Goal: Transaction & Acquisition: Purchase product/service

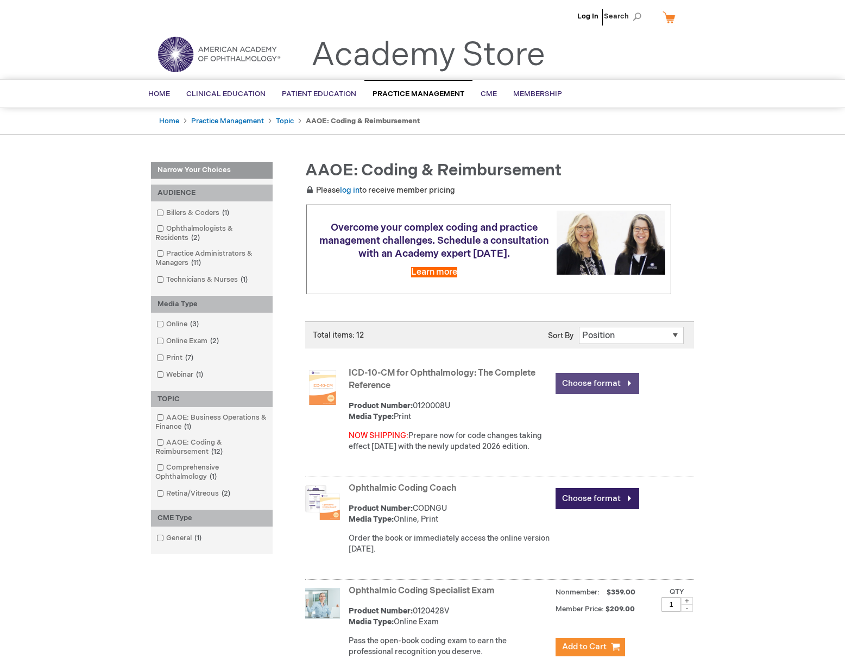
click at [596, 380] on link "Choose format" at bounding box center [597, 383] width 84 height 21
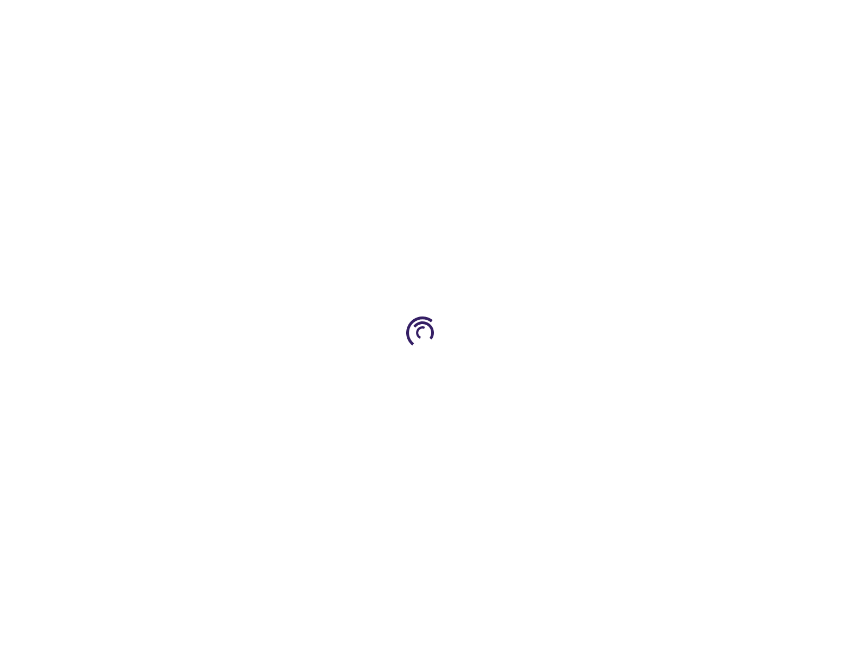
type input "0"
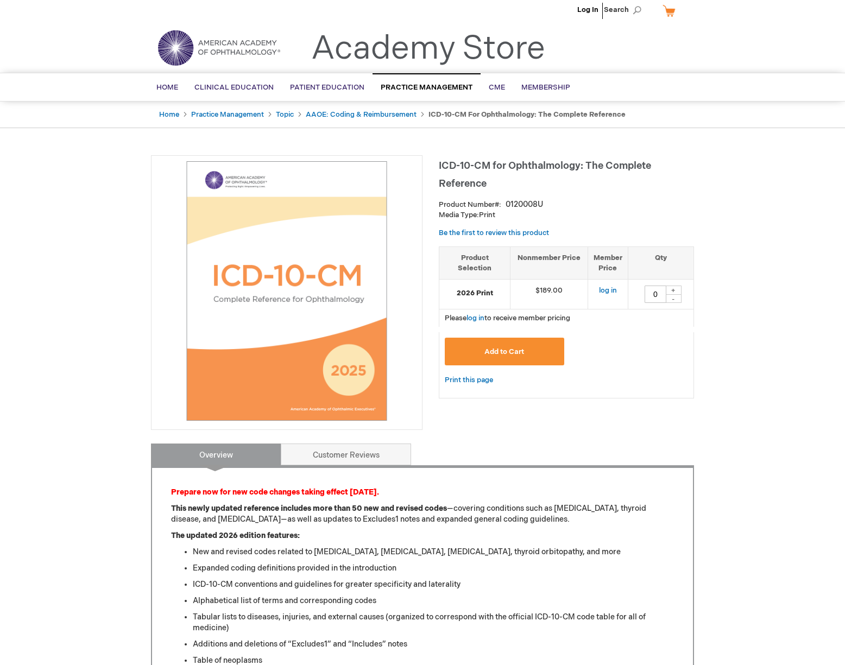
scroll to position [5, 0]
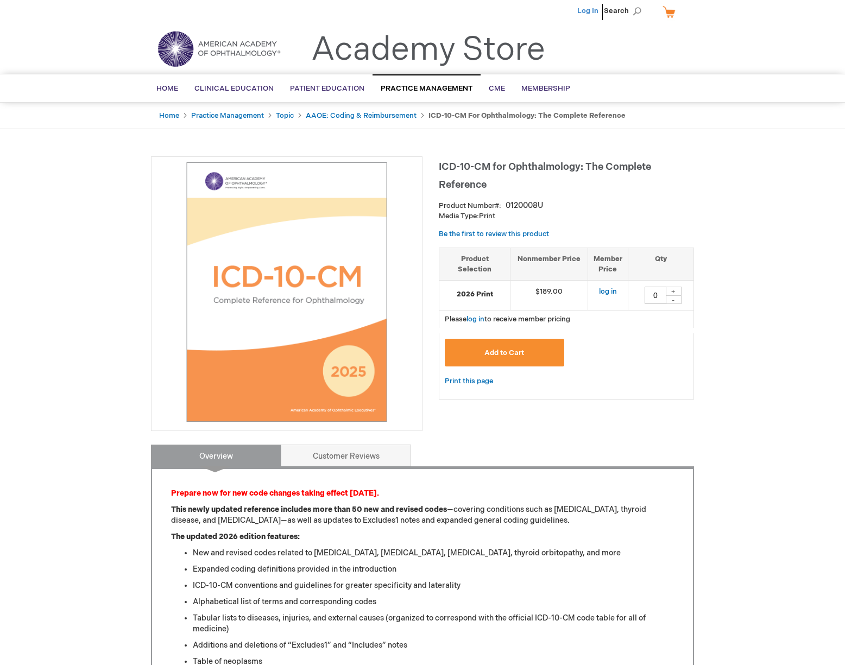
click at [591, 9] on link "Log In" at bounding box center [587, 11] width 21 height 9
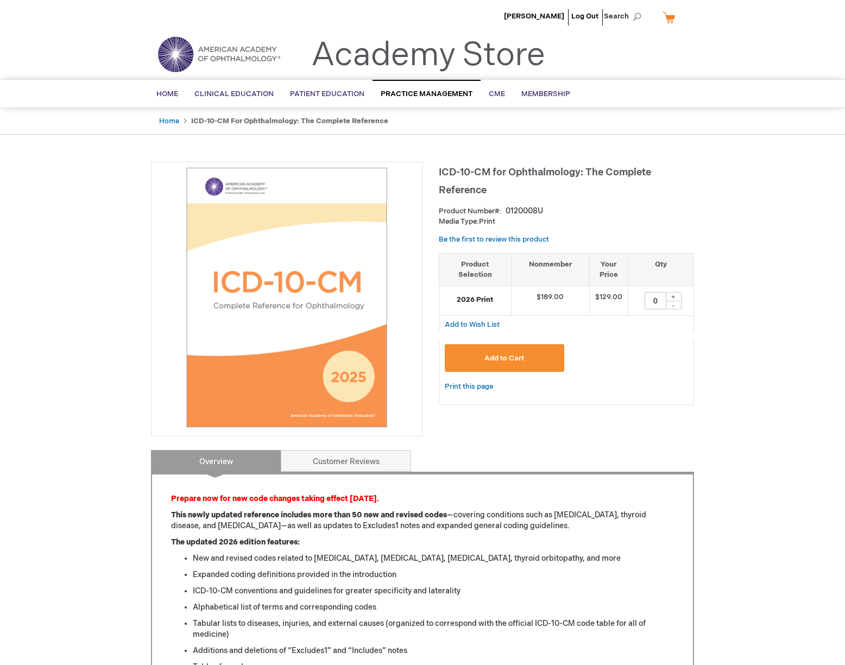
click at [507, 354] on span "Add to Cart" at bounding box center [504, 358] width 40 height 9
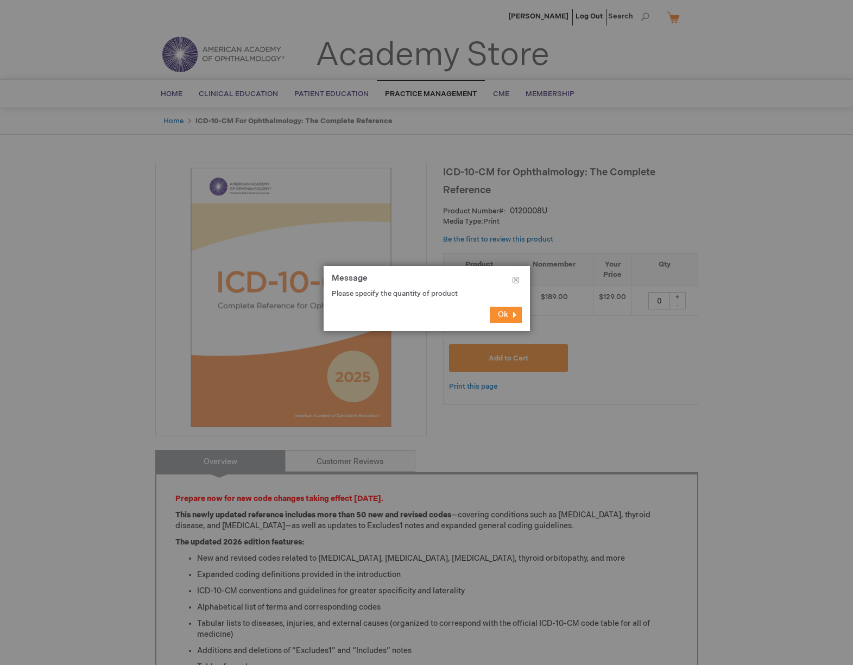
click at [498, 313] on span "Ok" at bounding box center [503, 314] width 10 height 9
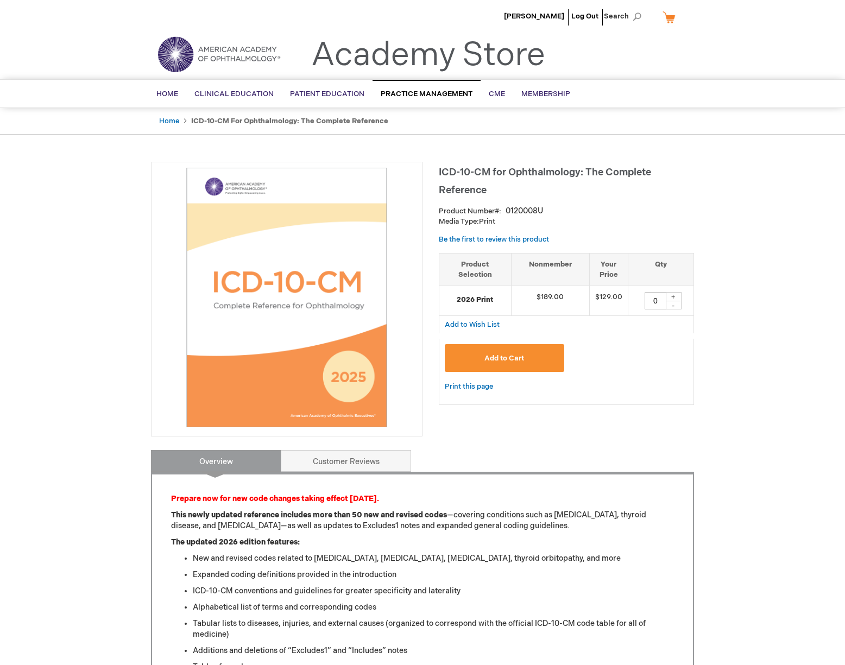
click at [676, 295] on div "+" at bounding box center [673, 296] width 16 height 9
type input "1"
click at [525, 352] on button "Add to Cart" at bounding box center [504, 358] width 119 height 28
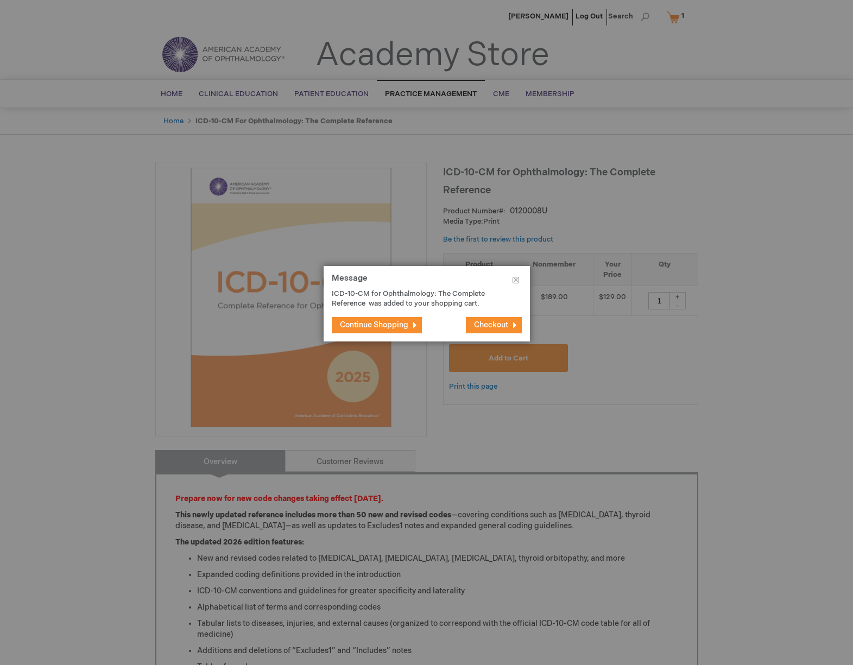
click at [360, 323] on span "Continue Shopping" at bounding box center [374, 324] width 68 height 9
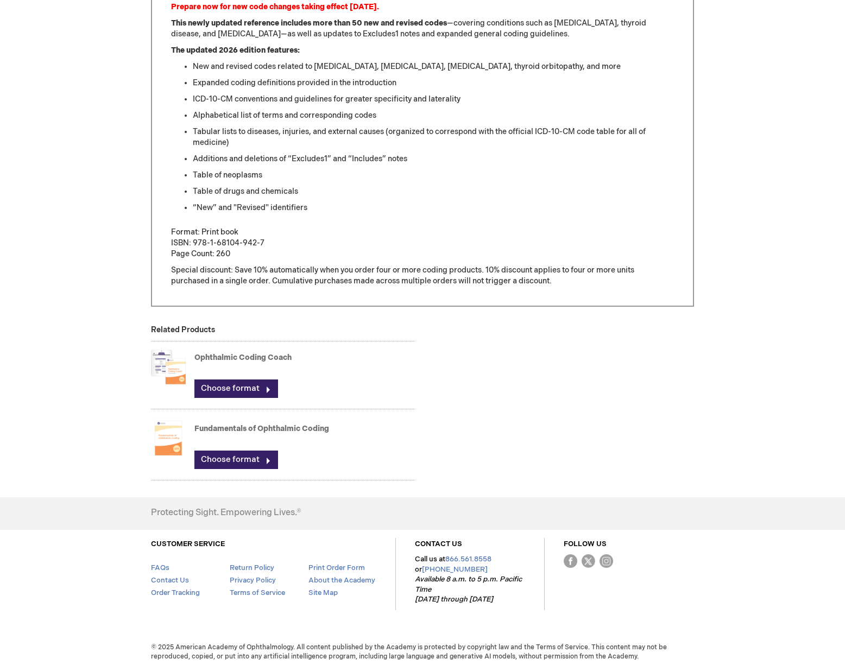
scroll to position [488, 0]
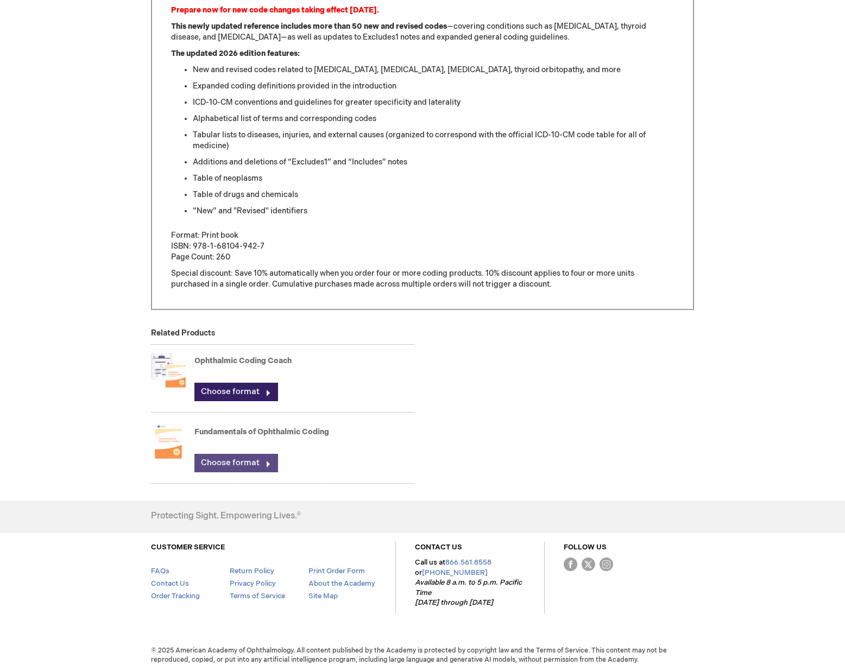
click at [239, 461] on link "Choose format" at bounding box center [236, 463] width 84 height 18
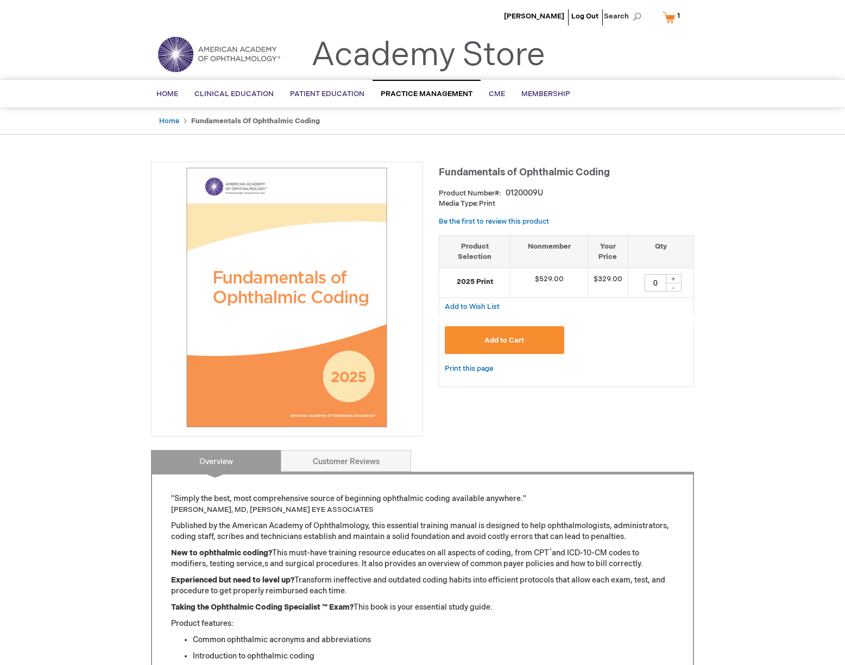
click at [675, 275] on div "+" at bounding box center [673, 278] width 16 height 9
type input "1"
click at [502, 337] on span "Add to Cart" at bounding box center [504, 340] width 40 height 9
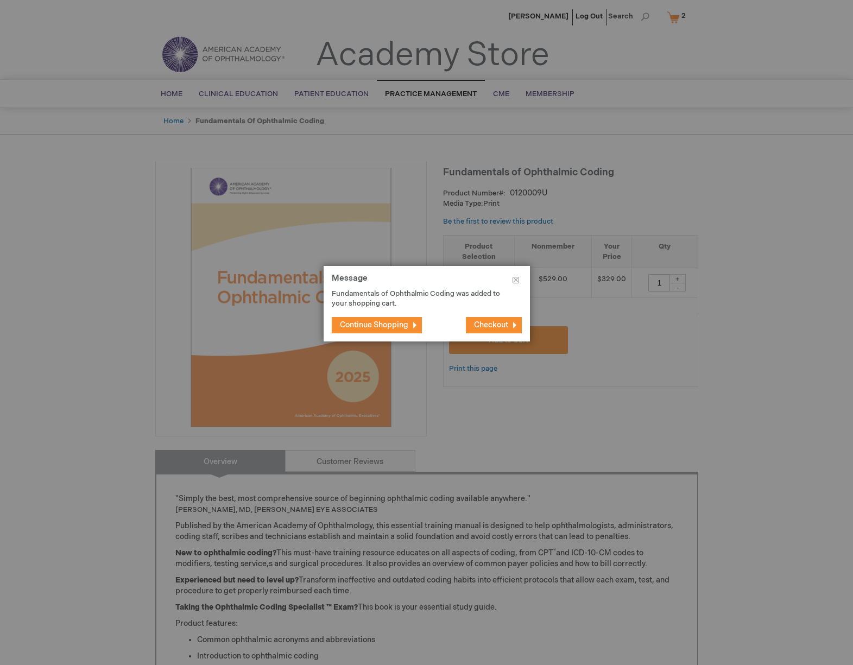
click at [400, 325] on span "Continue Shopping" at bounding box center [374, 324] width 68 height 9
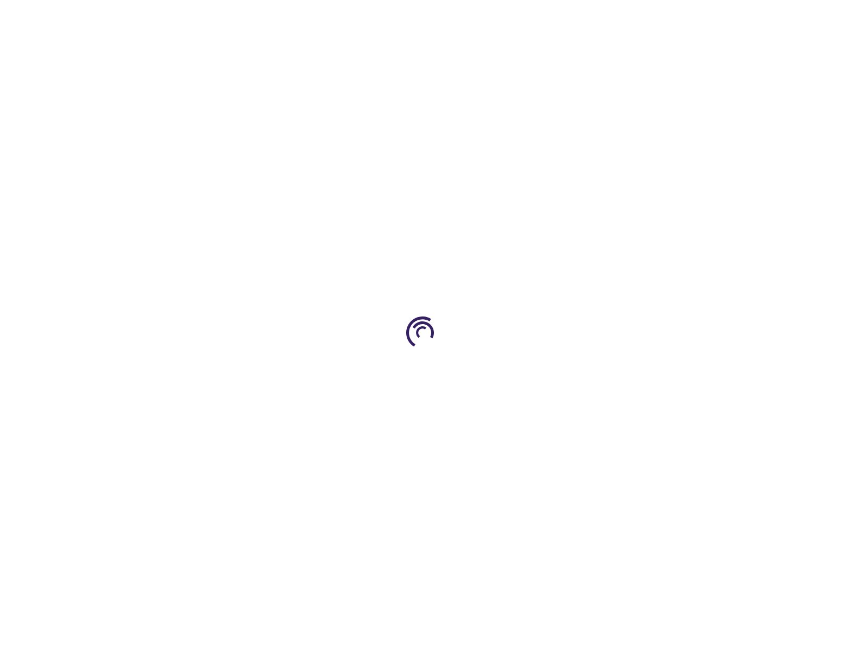
scroll to position [467, 0]
type input "1"
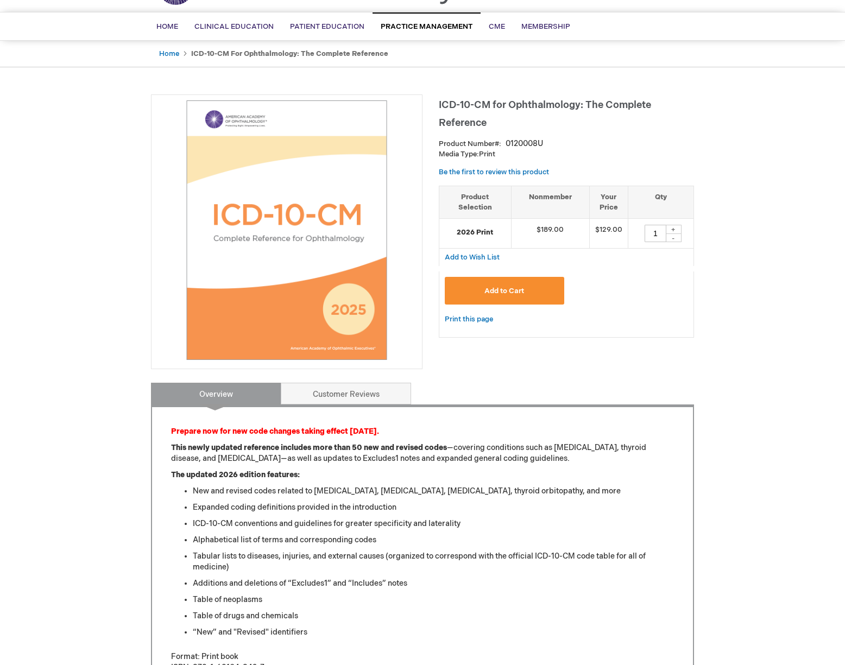
scroll to position [66, 0]
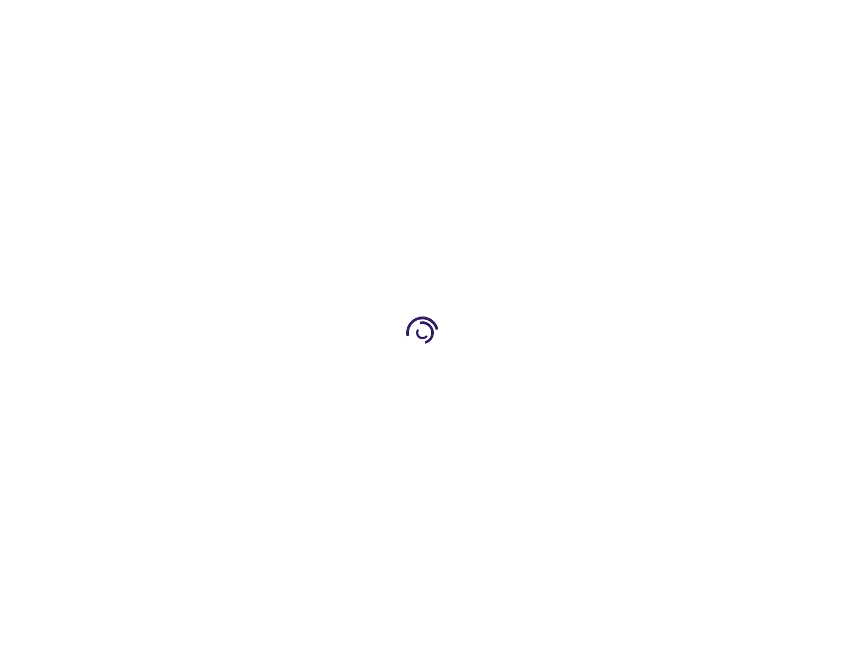
scroll to position [5, 0]
type input "0"
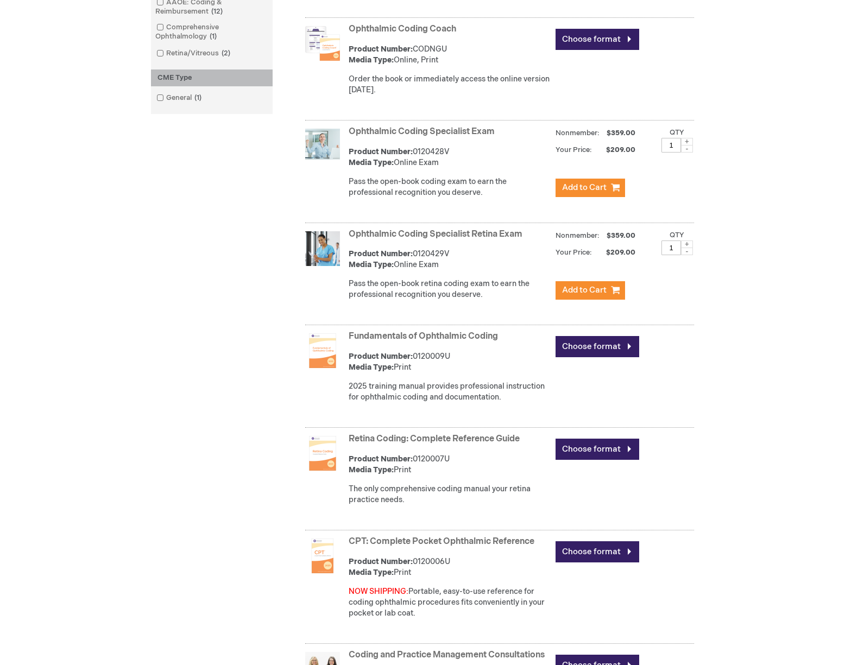
scroll to position [439, 0]
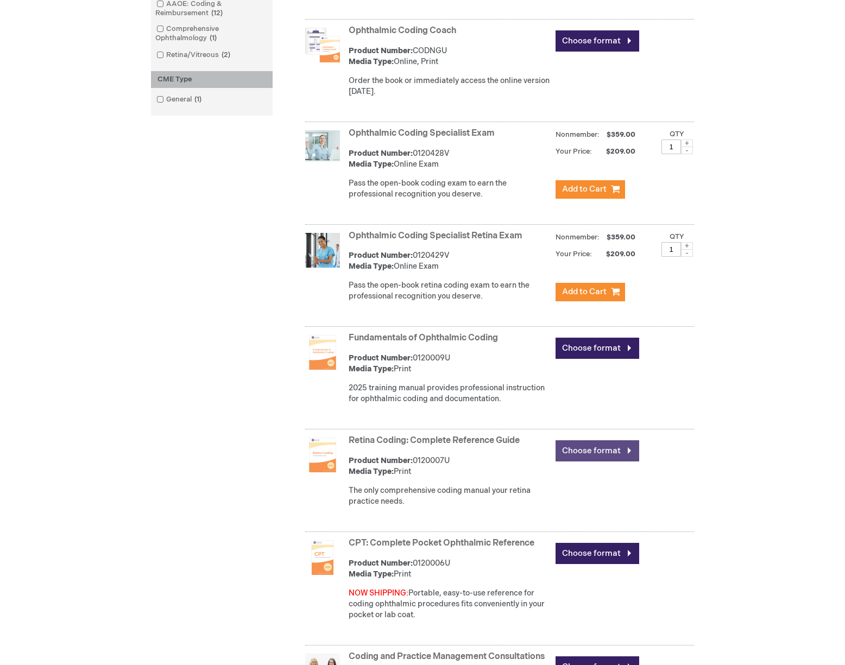
click at [596, 443] on link "Choose format" at bounding box center [597, 450] width 84 height 21
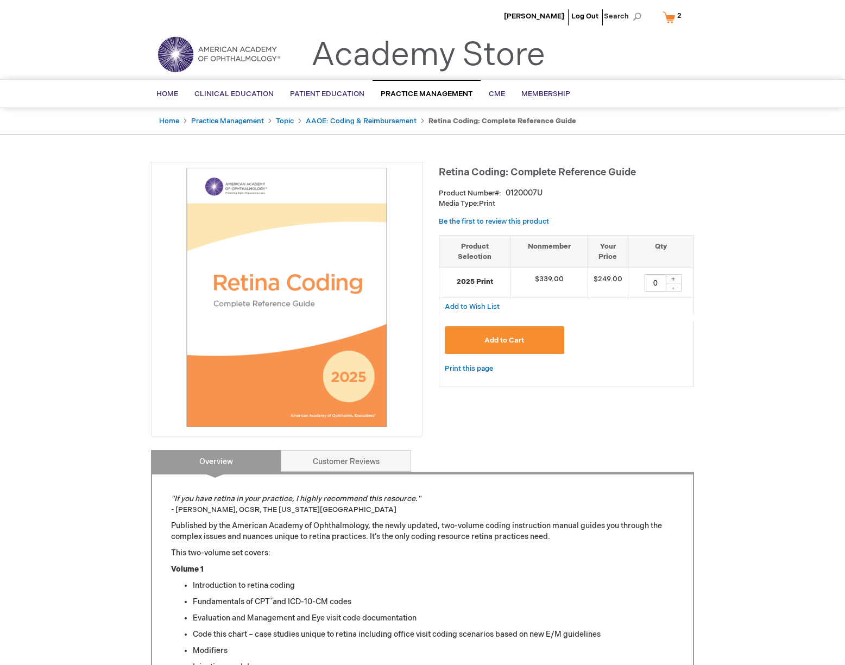
click at [676, 277] on div "+" at bounding box center [673, 278] width 16 height 9
type input "1"
click at [512, 339] on span "Add to Cart" at bounding box center [504, 340] width 40 height 9
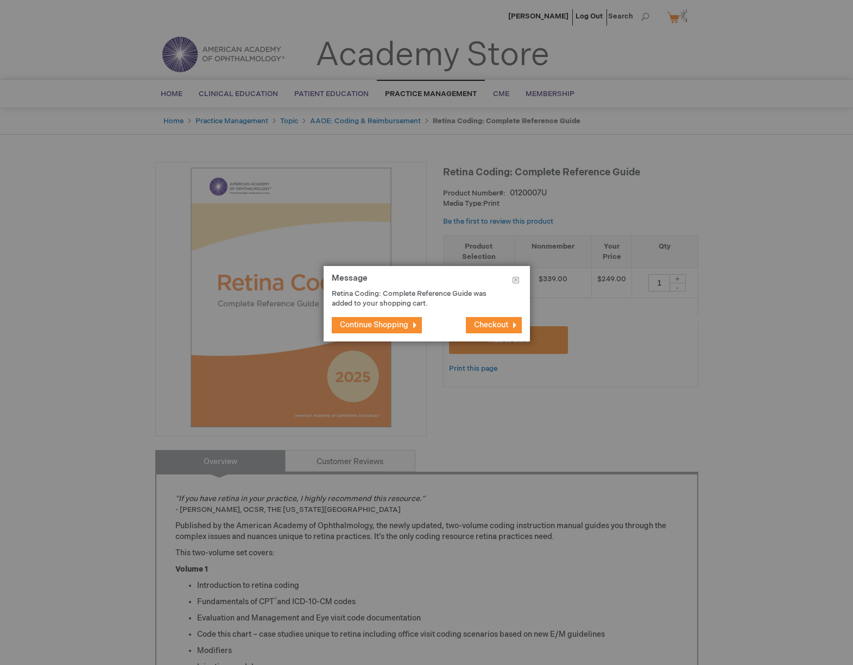
click at [392, 320] on span "Continue Shopping" at bounding box center [374, 324] width 68 height 9
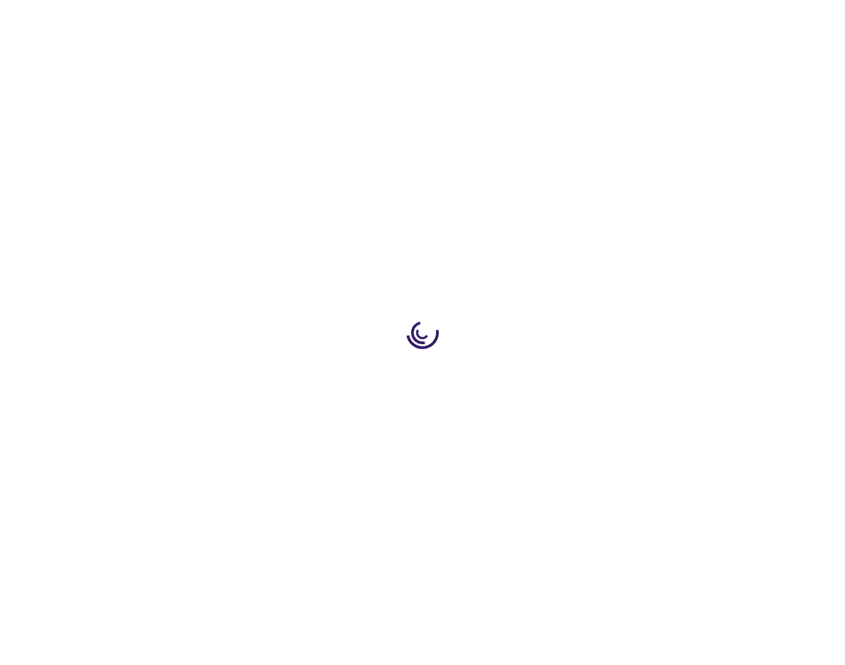
type input "1"
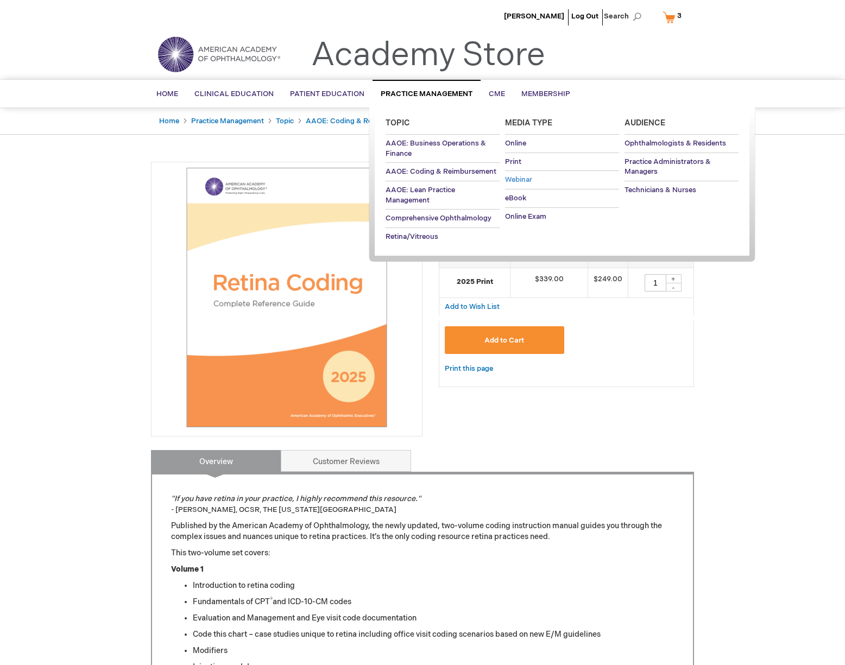
click at [590, 176] on link "Webinar" at bounding box center [562, 180] width 114 height 18
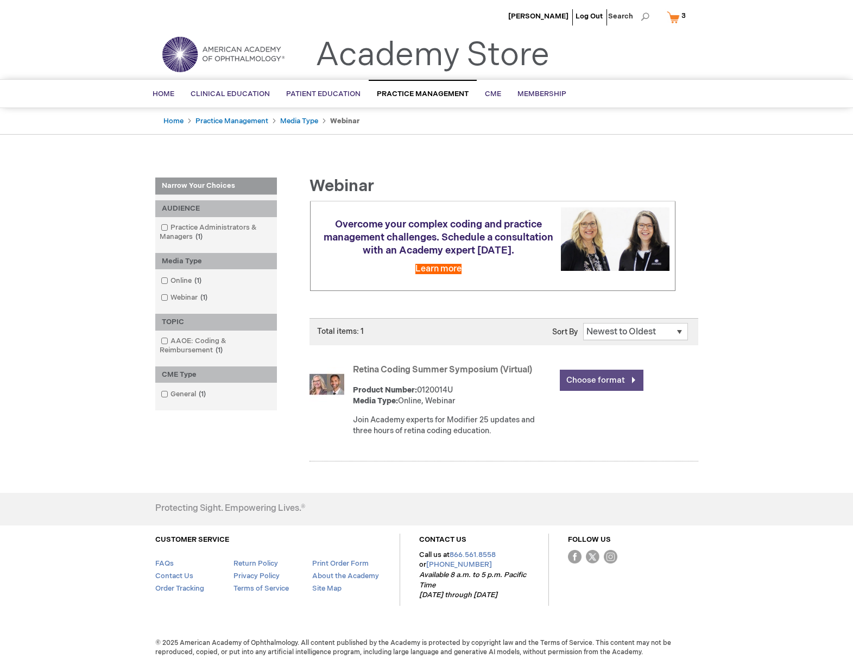
click at [595, 379] on link "Choose format" at bounding box center [602, 380] width 84 height 21
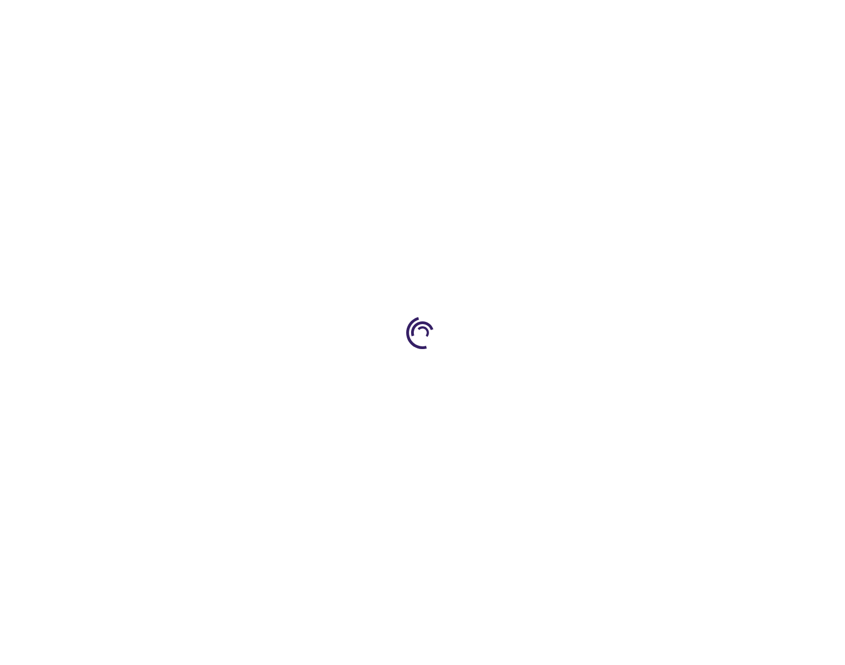
type input "0"
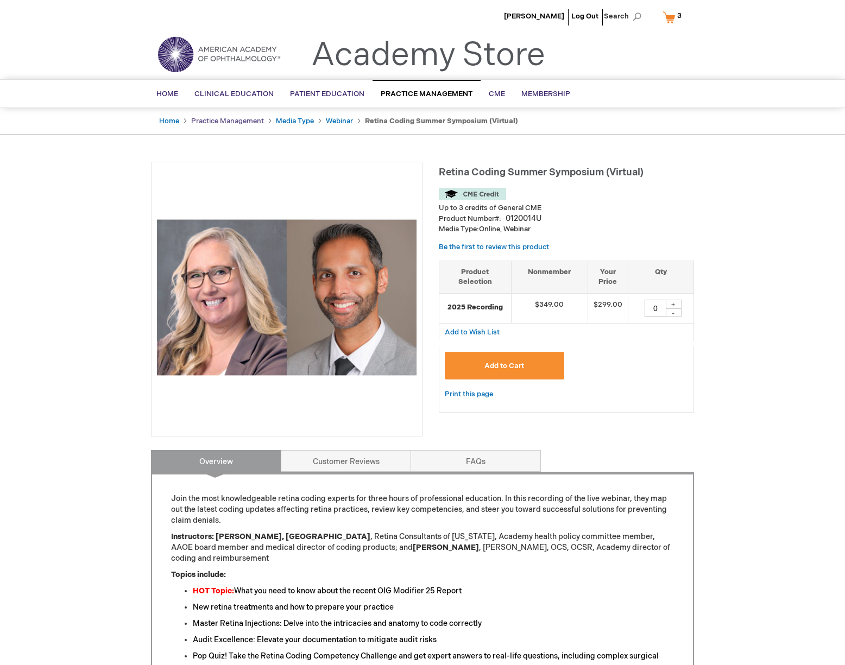
click at [225, 120] on link "Practice Management" at bounding box center [227, 121] width 73 height 9
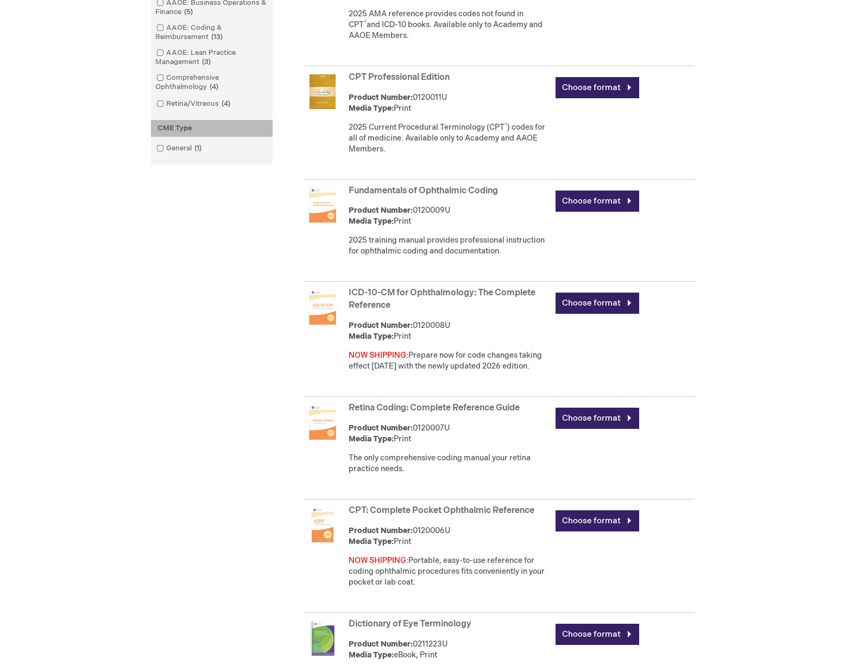
scroll to position [598, 0]
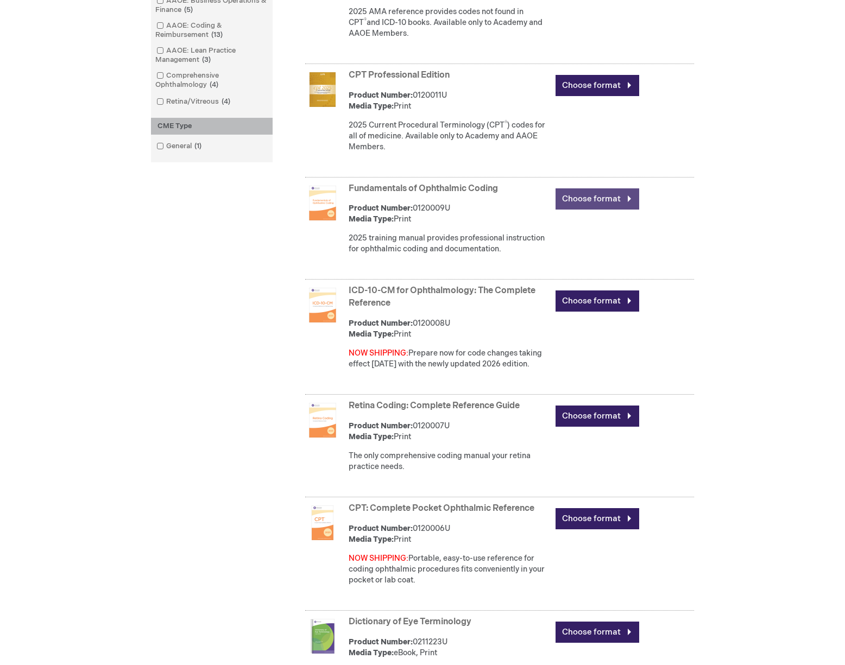
click at [593, 194] on link "Choose format" at bounding box center [597, 198] width 84 height 21
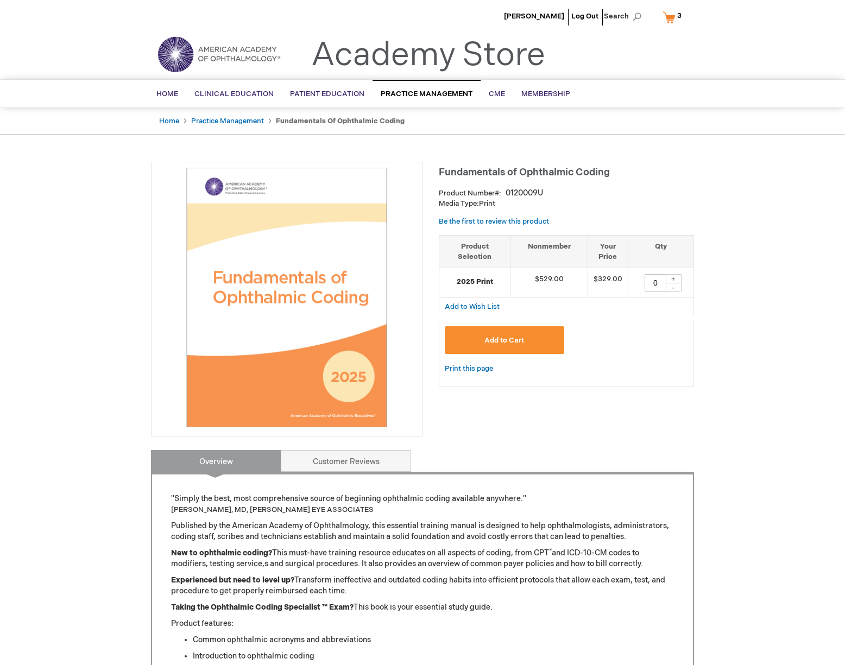
click at [671, 275] on div "+" at bounding box center [673, 278] width 16 height 9
type input "1"
click at [540, 339] on button "Add to Cart" at bounding box center [504, 340] width 119 height 28
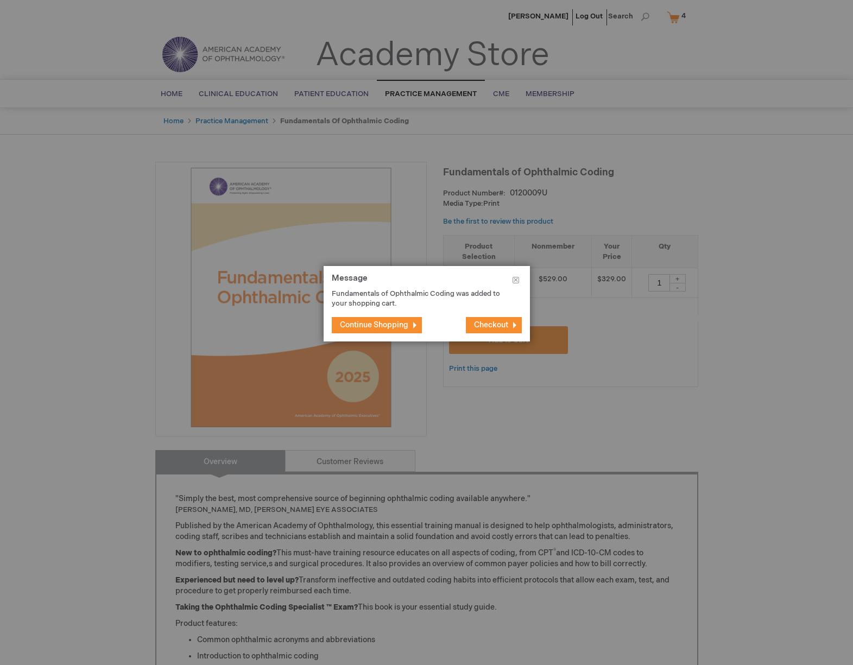
click at [384, 323] on span "Continue Shopping" at bounding box center [374, 324] width 68 height 9
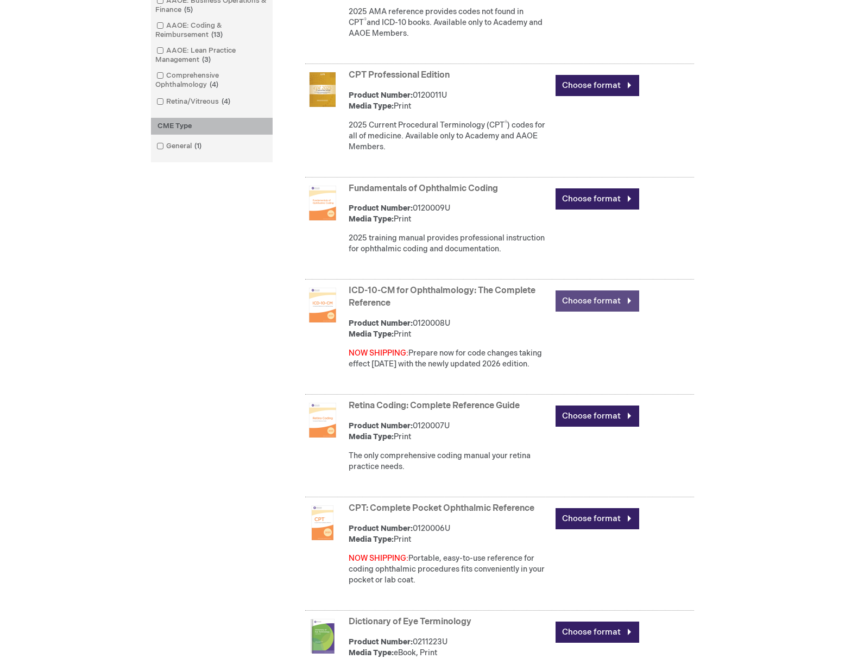
click at [572, 296] on link "Choose format" at bounding box center [597, 300] width 84 height 21
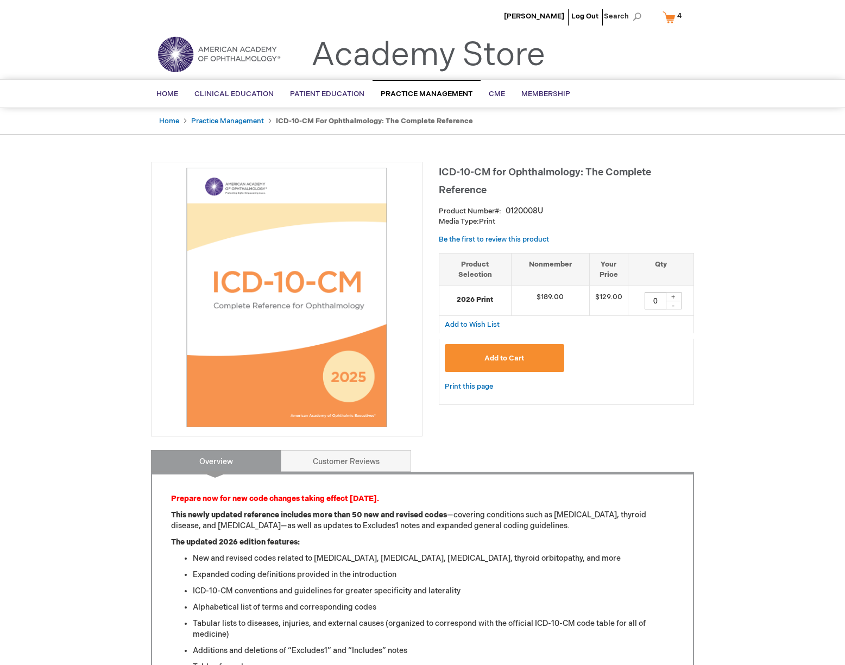
click at [674, 293] on div "+" at bounding box center [673, 296] width 16 height 9
type input "1"
click at [511, 361] on span "Add to Cart" at bounding box center [504, 358] width 40 height 9
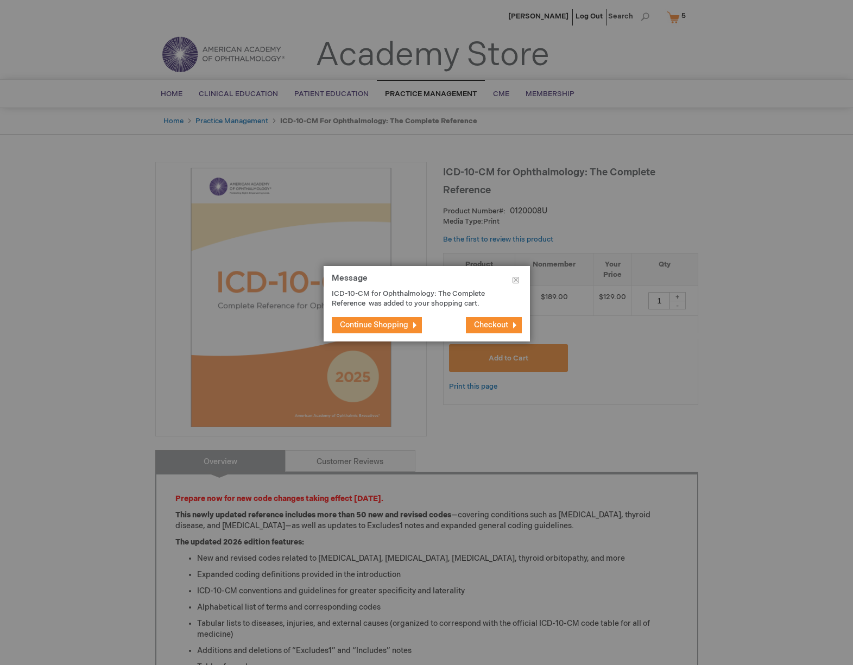
drag, startPoint x: 394, startPoint y: 326, endPoint x: 399, endPoint y: 322, distance: 6.3
click at [394, 326] on span "Continue Shopping" at bounding box center [374, 324] width 68 height 9
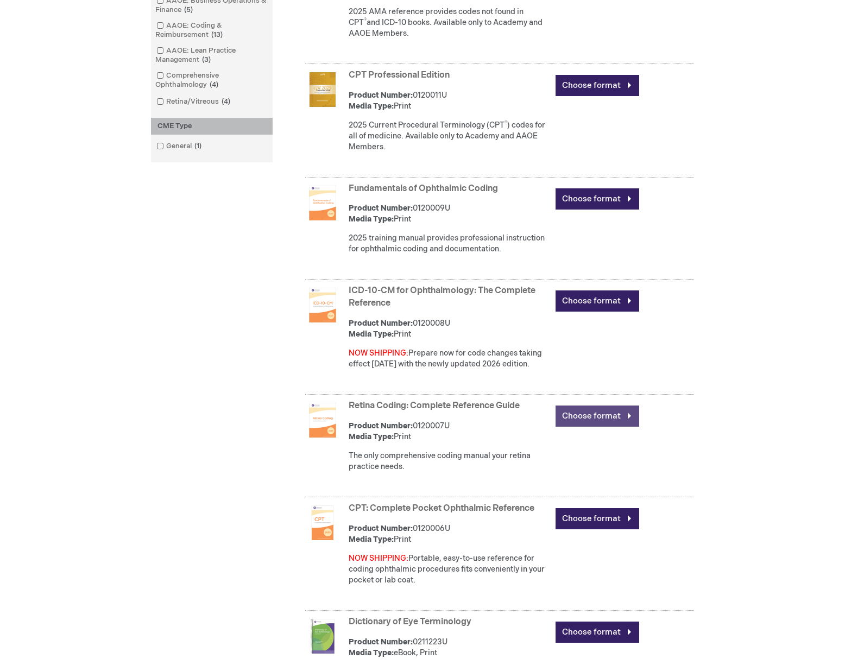
click at [585, 407] on link "Choose format" at bounding box center [597, 415] width 84 height 21
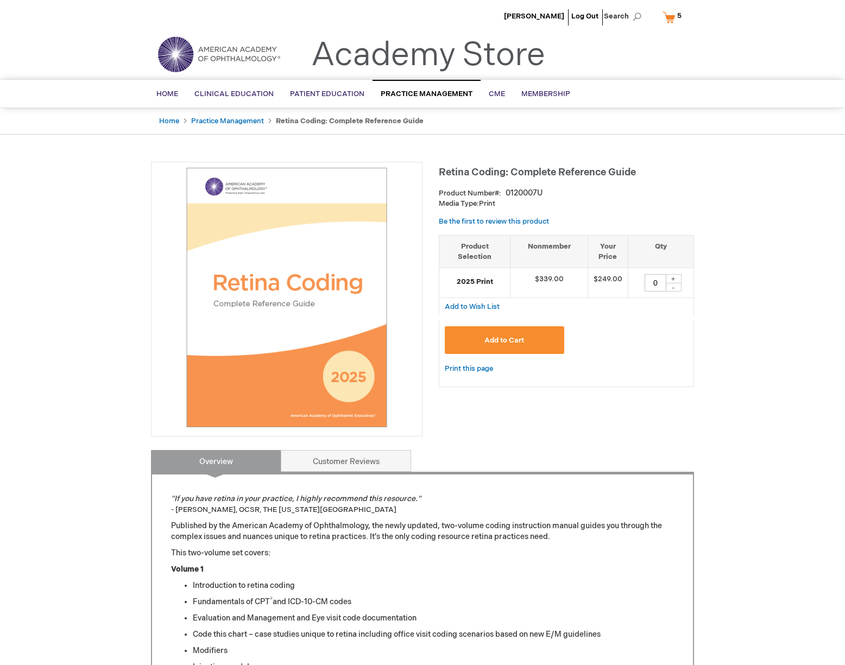
click at [675, 275] on div "+" at bounding box center [673, 278] width 16 height 9
type input "1"
click at [527, 331] on button "Add to Cart" at bounding box center [504, 340] width 119 height 28
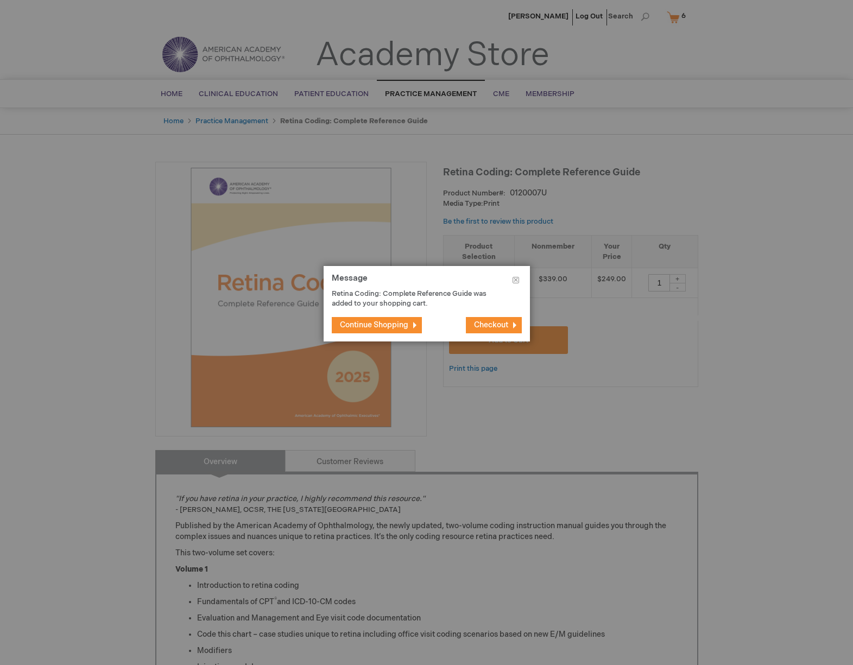
click at [391, 323] on span "Continue Shopping" at bounding box center [374, 324] width 68 height 9
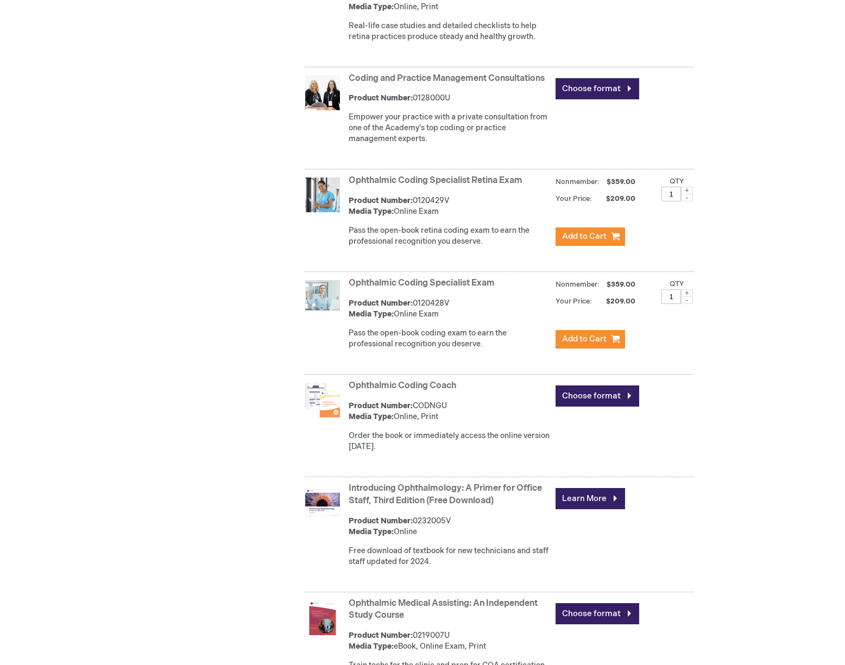
scroll to position [1618, 0]
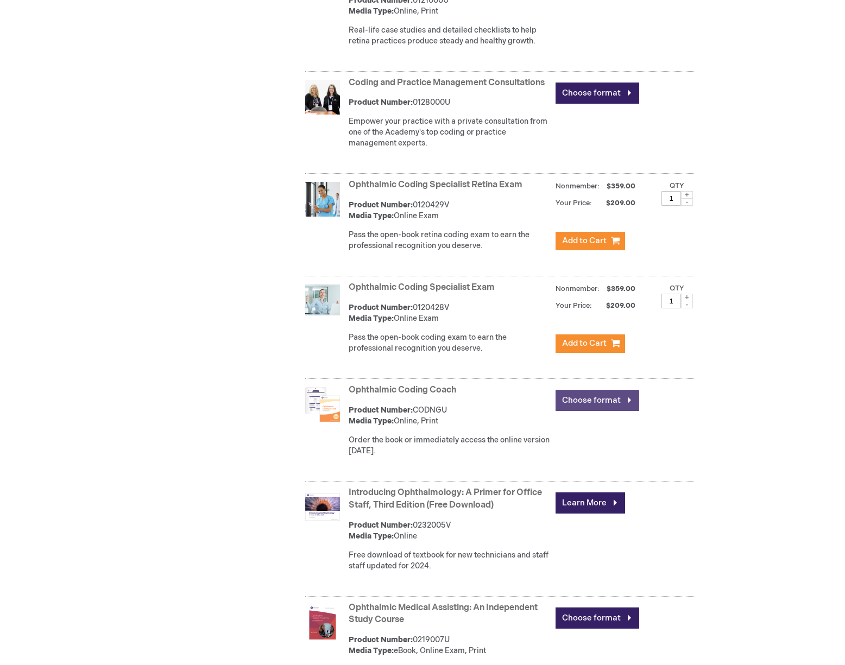
click at [580, 399] on link "Choose format" at bounding box center [597, 400] width 84 height 21
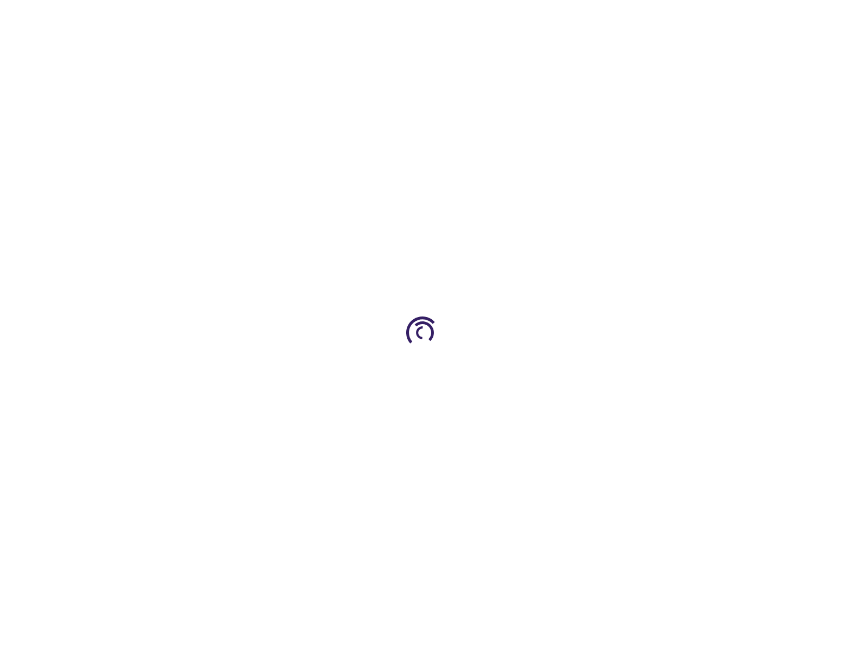
type input "0"
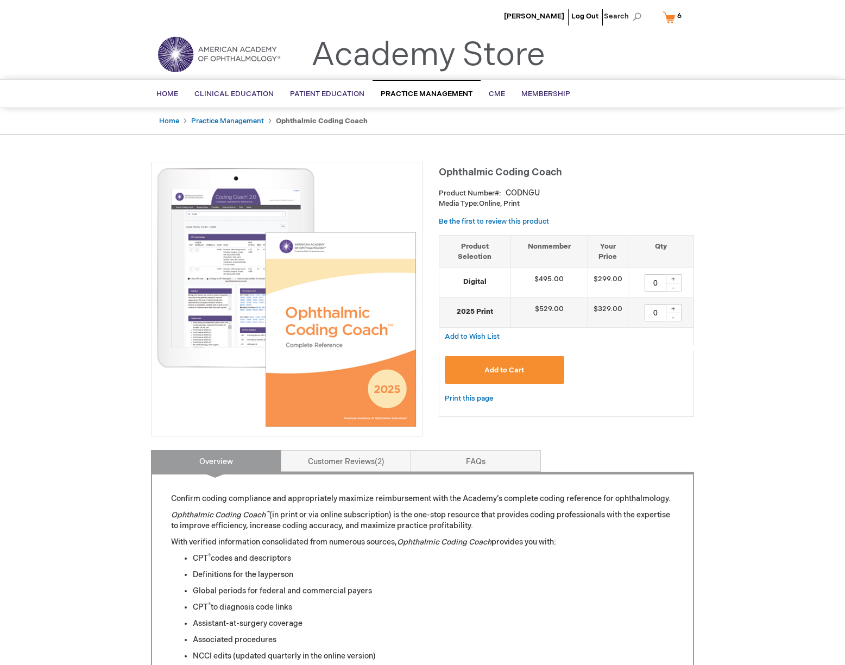
click at [671, 306] on div "+" at bounding box center [673, 308] width 16 height 9
type input "1"
click at [530, 366] on button "Add to Cart" at bounding box center [504, 370] width 119 height 28
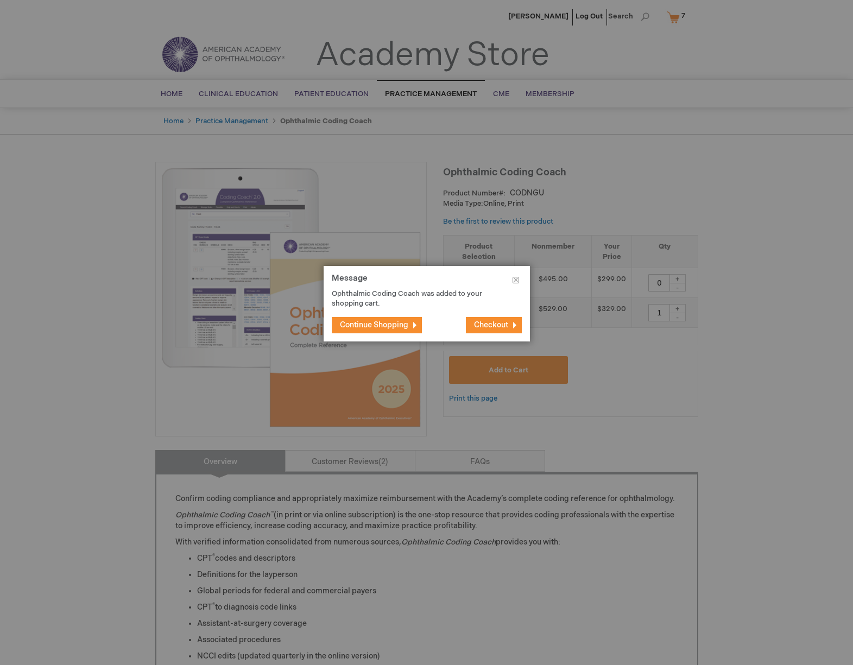
click at [404, 326] on span "Continue Shopping" at bounding box center [374, 324] width 68 height 9
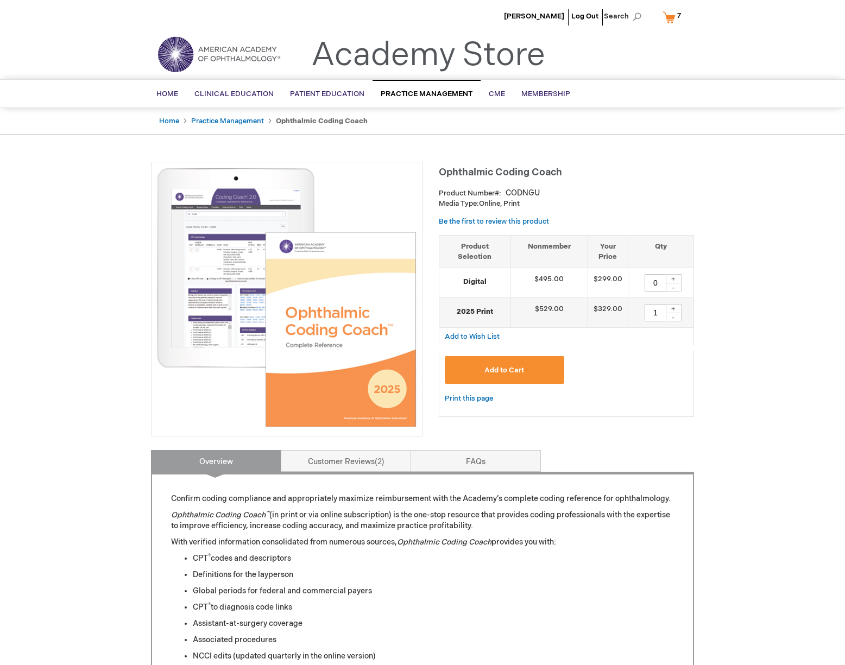
click at [257, 308] on img at bounding box center [286, 297] width 259 height 259
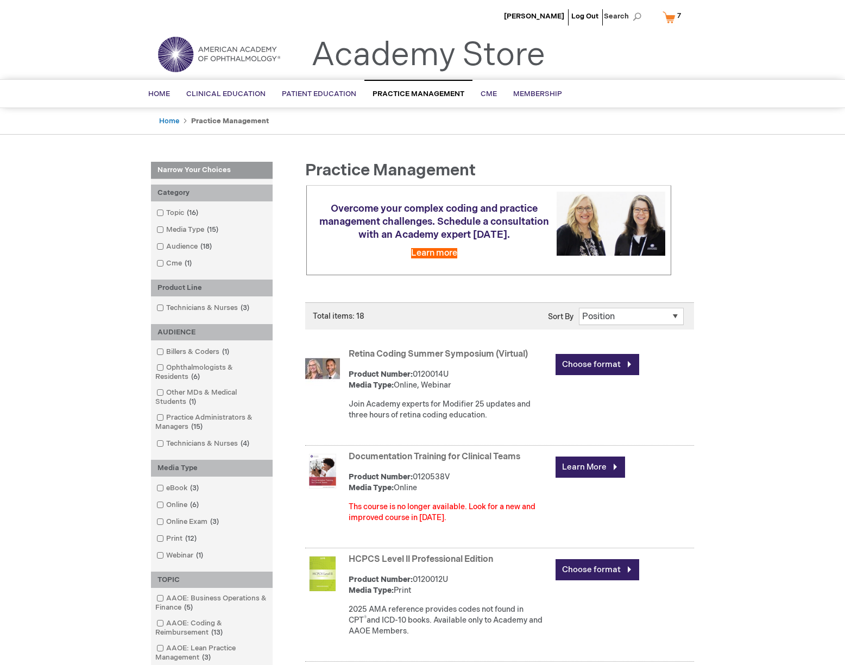
click at [671, 17] on link "My Cart 7 7 items" at bounding box center [674, 17] width 28 height 19
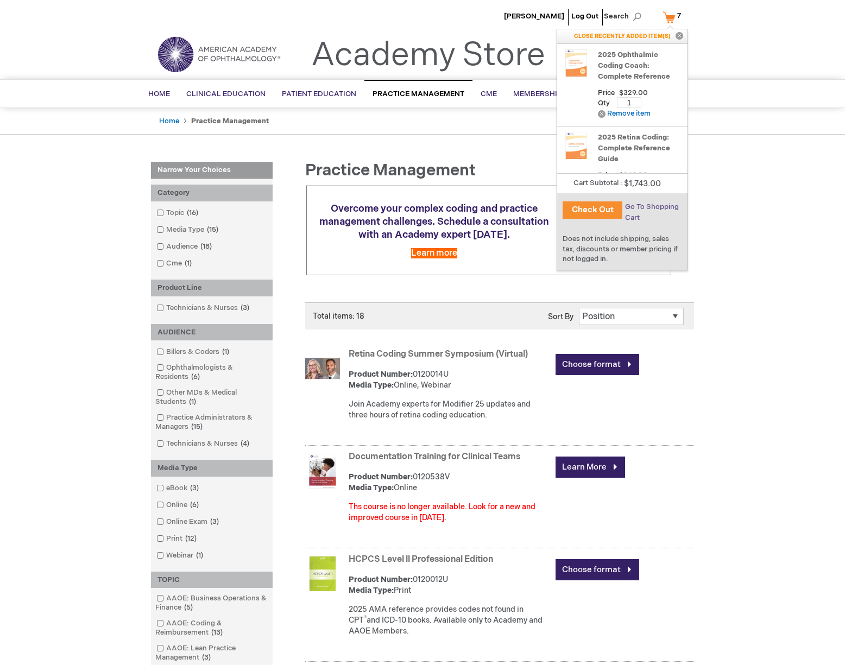
click at [645, 205] on span "Go To Shopping Cart" at bounding box center [652, 212] width 54 height 20
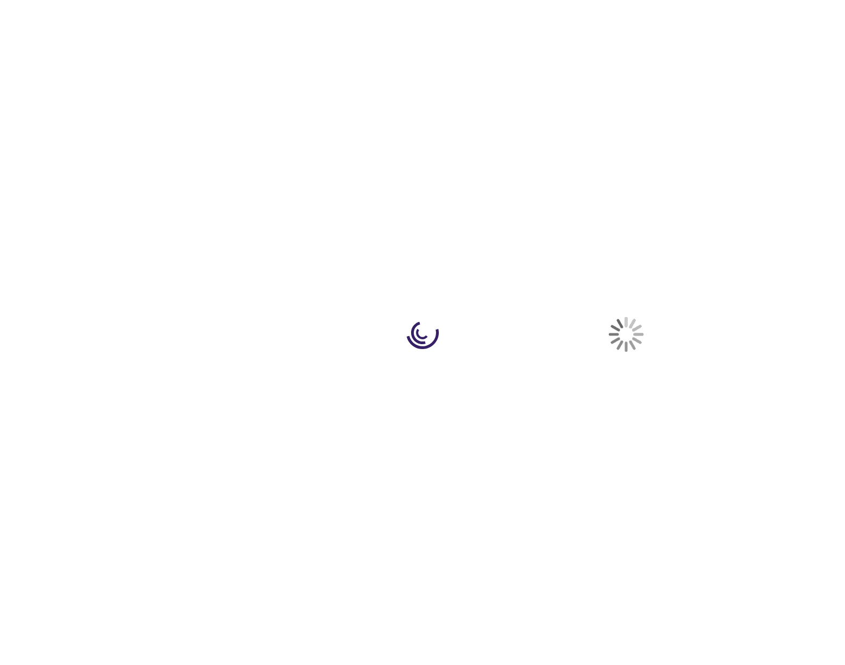
select select "US"
select select "52"
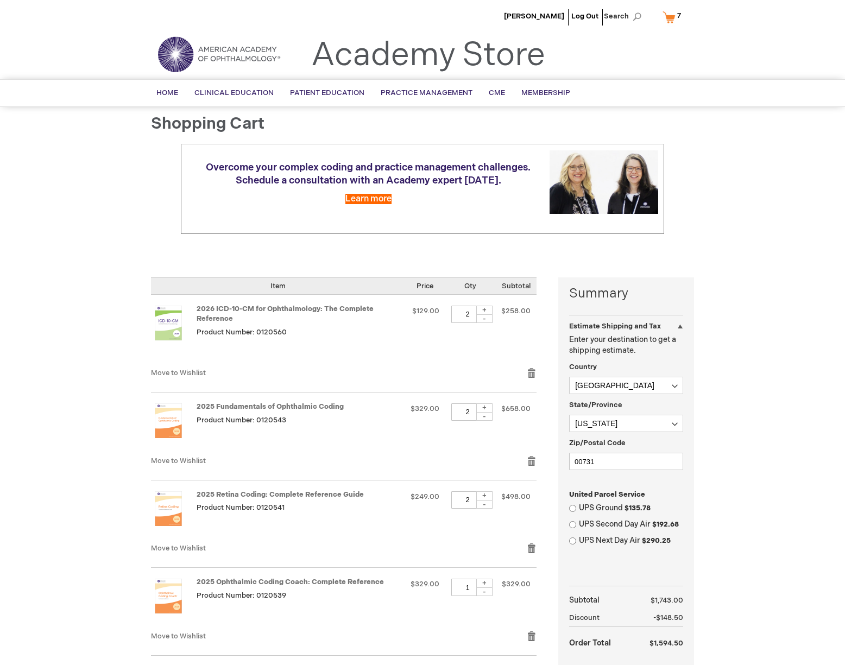
click at [485, 319] on div "-" at bounding box center [484, 318] width 16 height 9
type input "1"
click at [481, 417] on div "-" at bounding box center [484, 416] width 16 height 9
type input "1"
click at [483, 504] on div "-" at bounding box center [484, 504] width 16 height 9
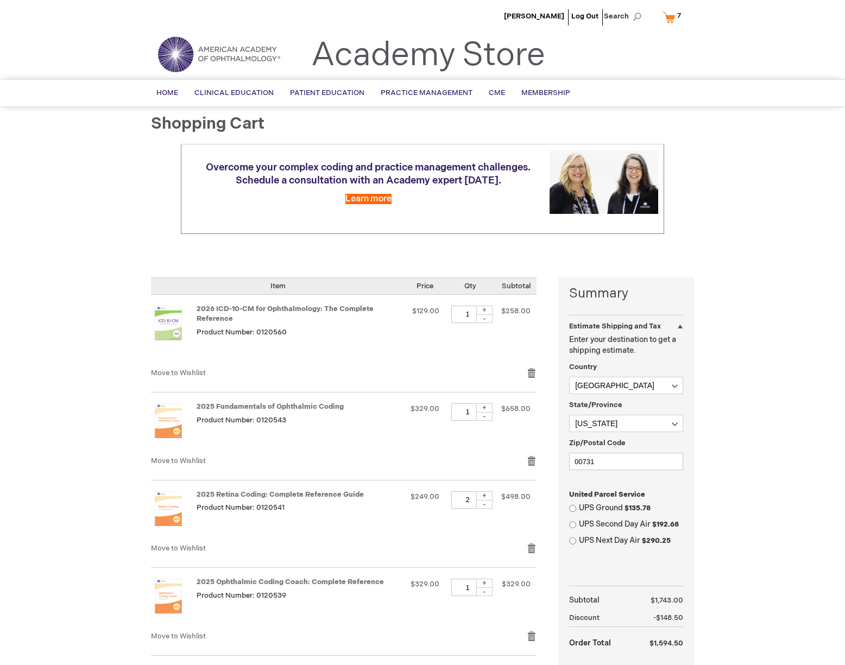
type input "1"
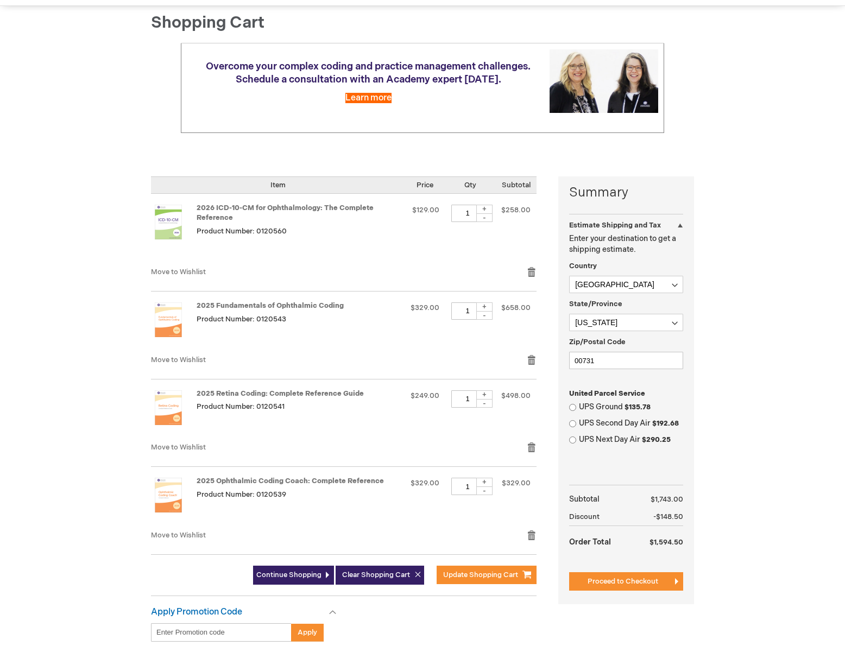
scroll to position [100, 0]
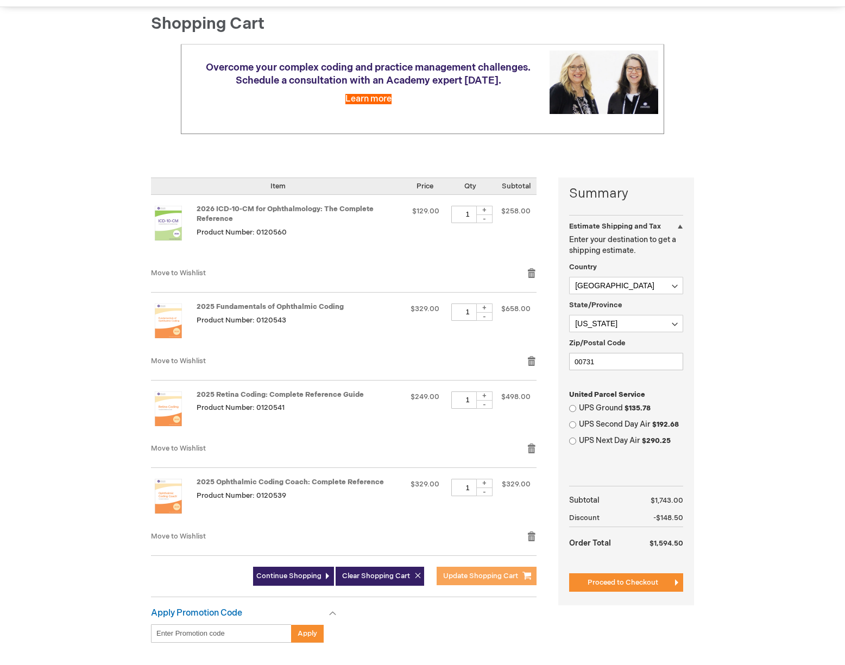
click at [480, 572] on span "Update Shopping Cart" at bounding box center [480, 576] width 75 height 9
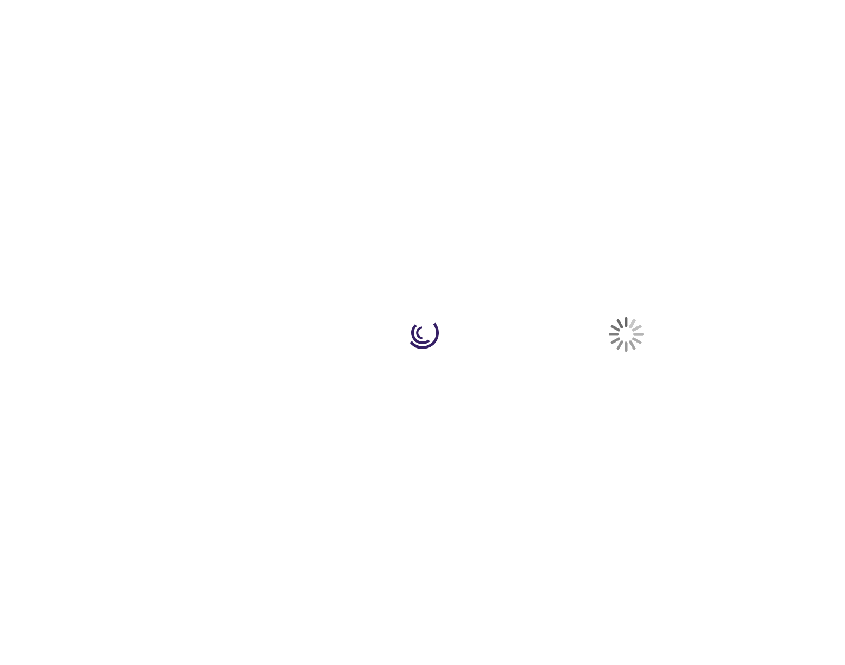
select select "US"
select select "52"
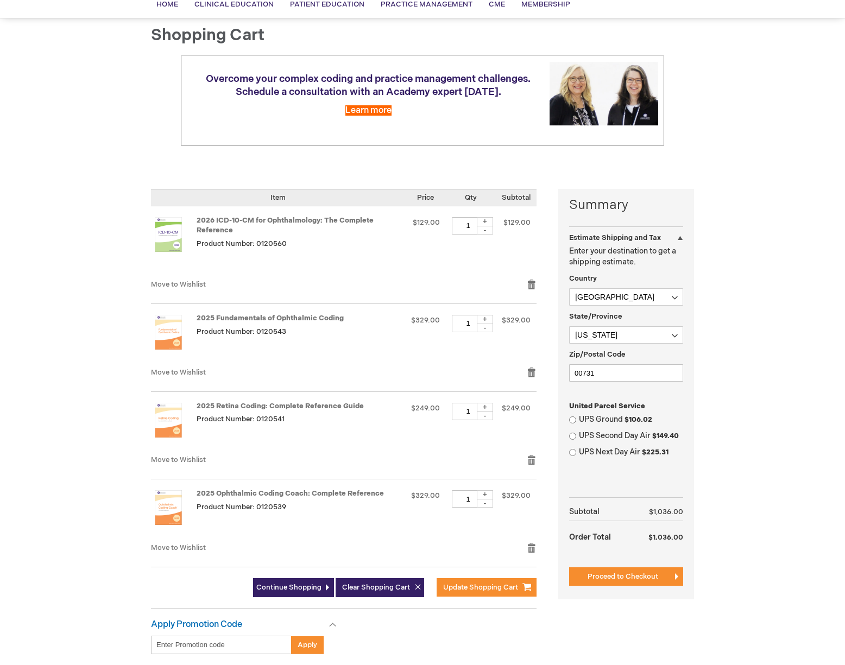
scroll to position [89, 0]
drag, startPoint x: 631, startPoint y: 375, endPoint x: 536, endPoint y: 367, distance: 94.7
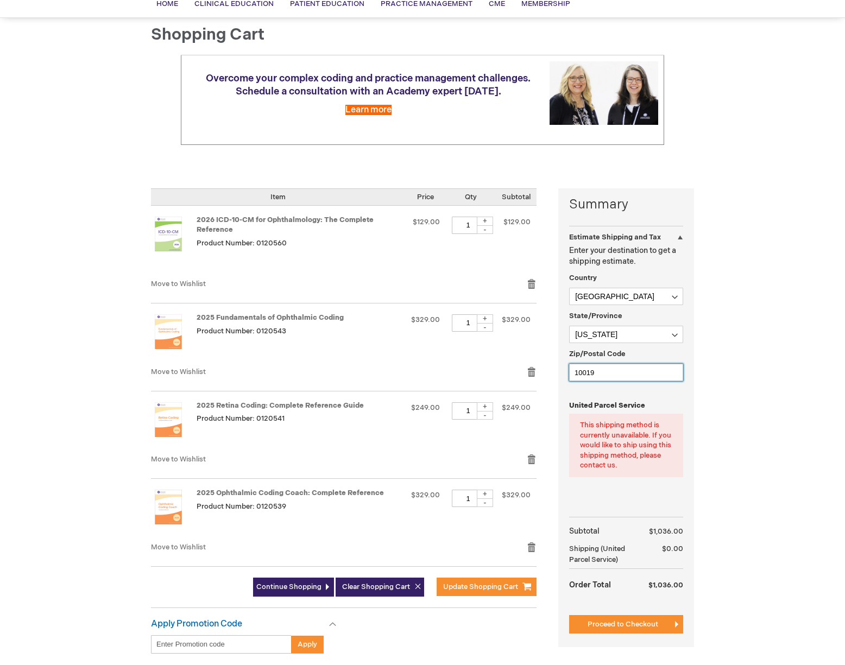
type input "10019"
select select "43"
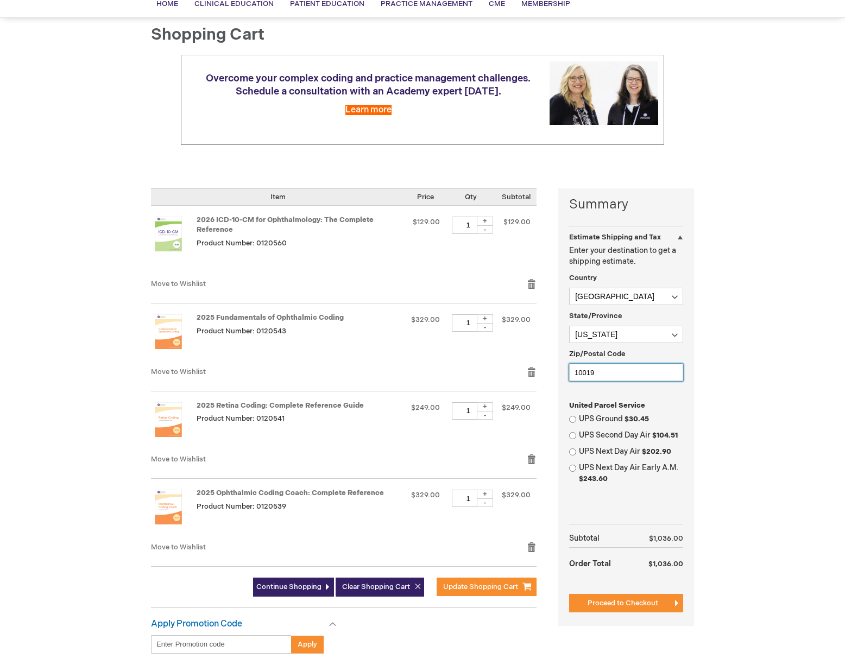
drag, startPoint x: 645, startPoint y: 371, endPoint x: 548, endPoint y: 364, distance: 96.9
click at [548, 364] on div "Summary Estimate Shipping and Tax Estimate Shipping and Tax Enter your destinat…" at bounding box center [422, 426] width 543 height 476
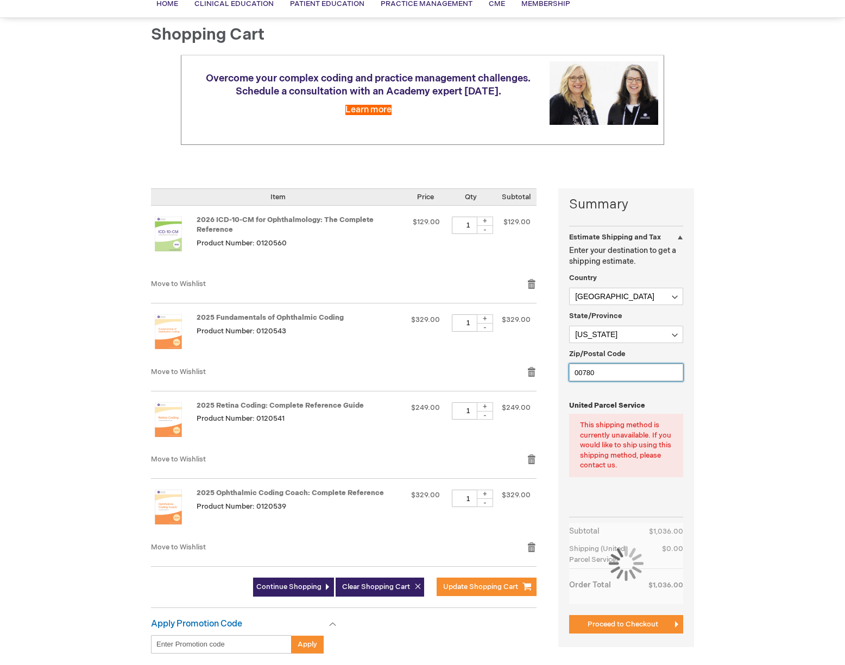
type input "00780"
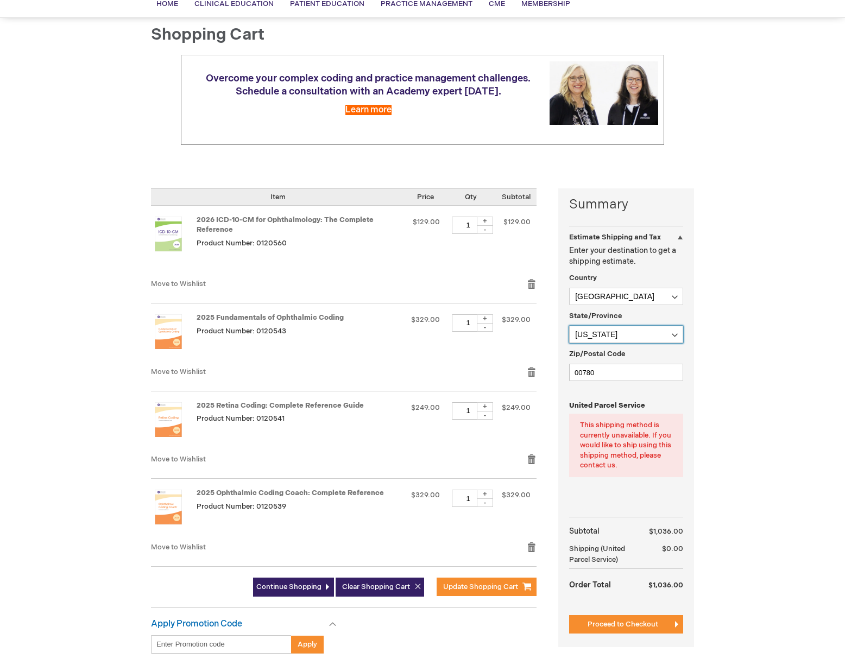
select select "52"
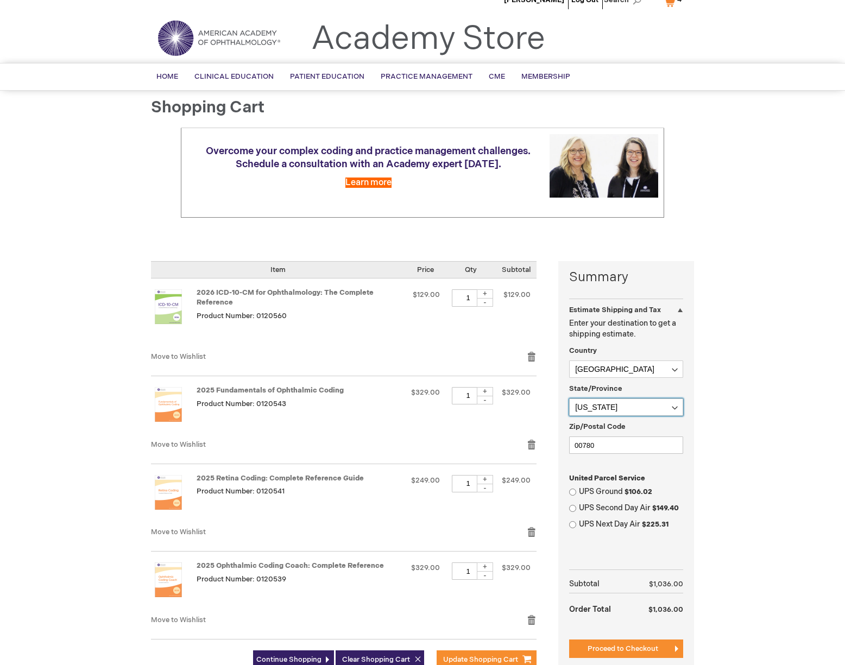
scroll to position [0, 0]
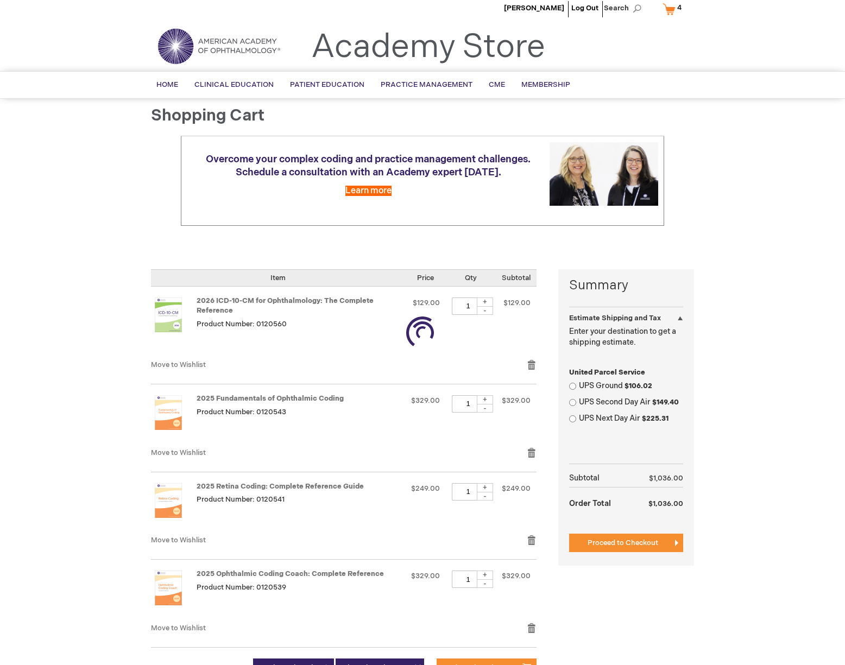
select select "US"
select select "52"
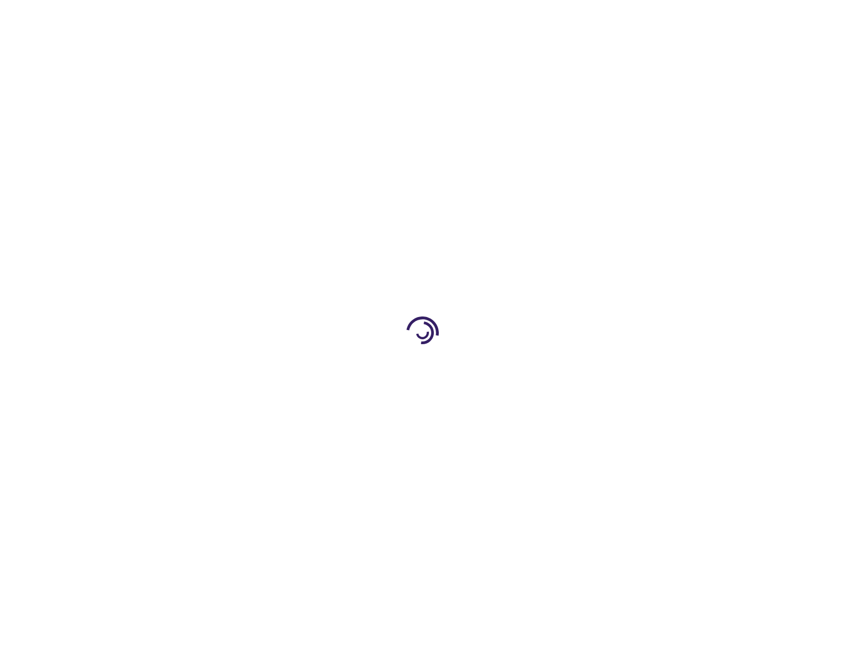
type input "0"
type input "1"
type input "0"
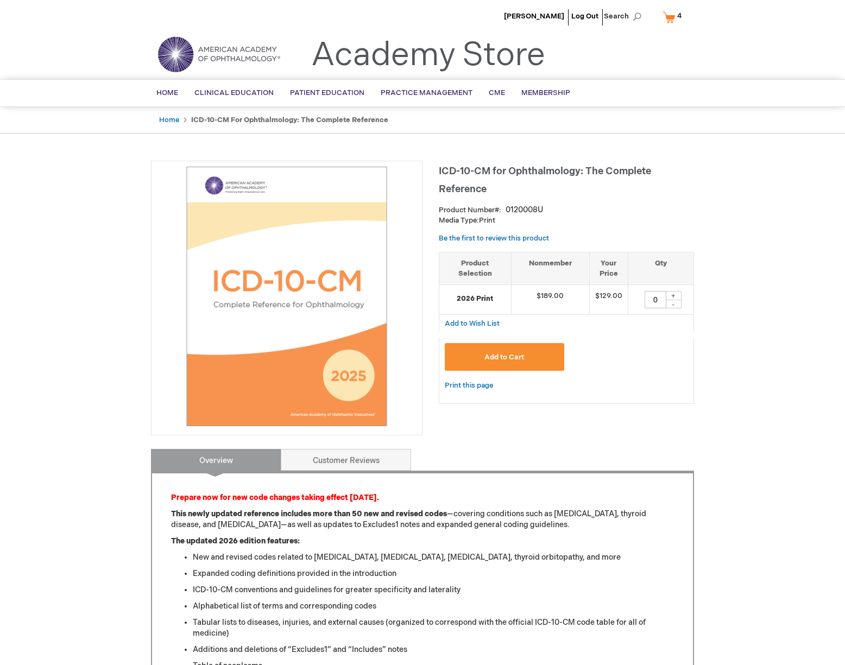
click at [669, 20] on link "My Cart 4 4 items" at bounding box center [674, 17] width 28 height 19
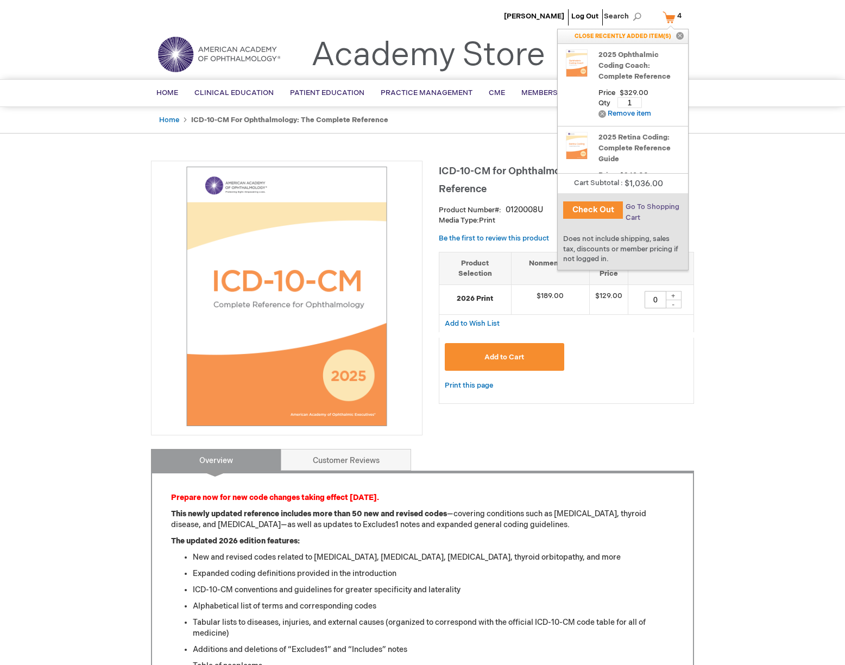
click at [644, 204] on span "Go To Shopping Cart" at bounding box center [652, 212] width 54 height 20
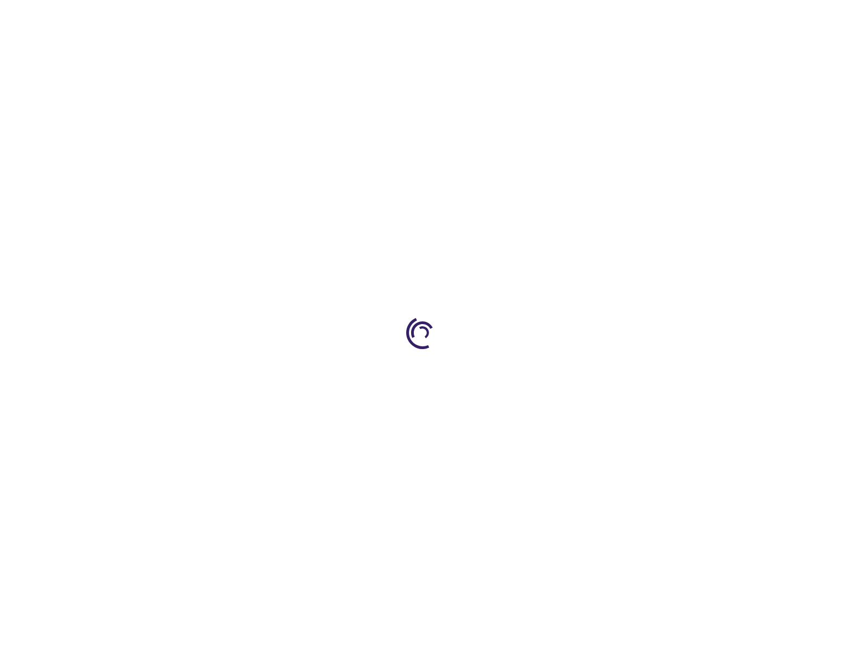
select select "US"
select select "52"
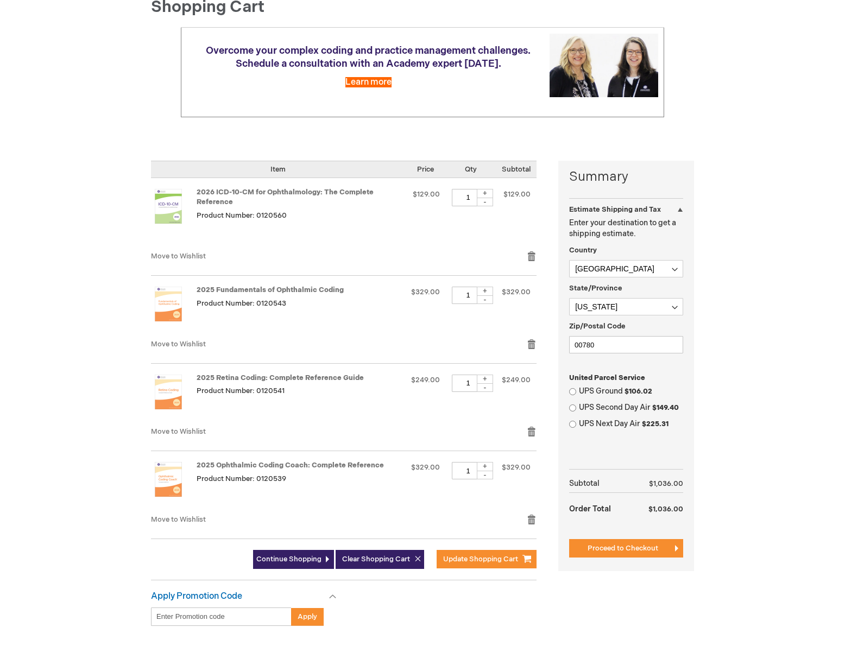
scroll to position [116, 0]
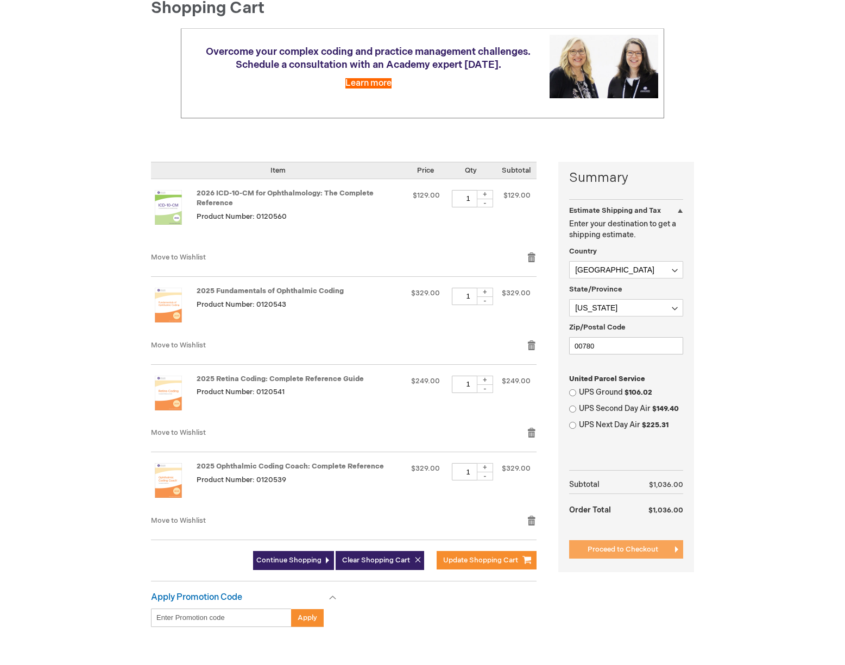
click at [625, 546] on span "Proceed to Checkout" at bounding box center [622, 549] width 71 height 9
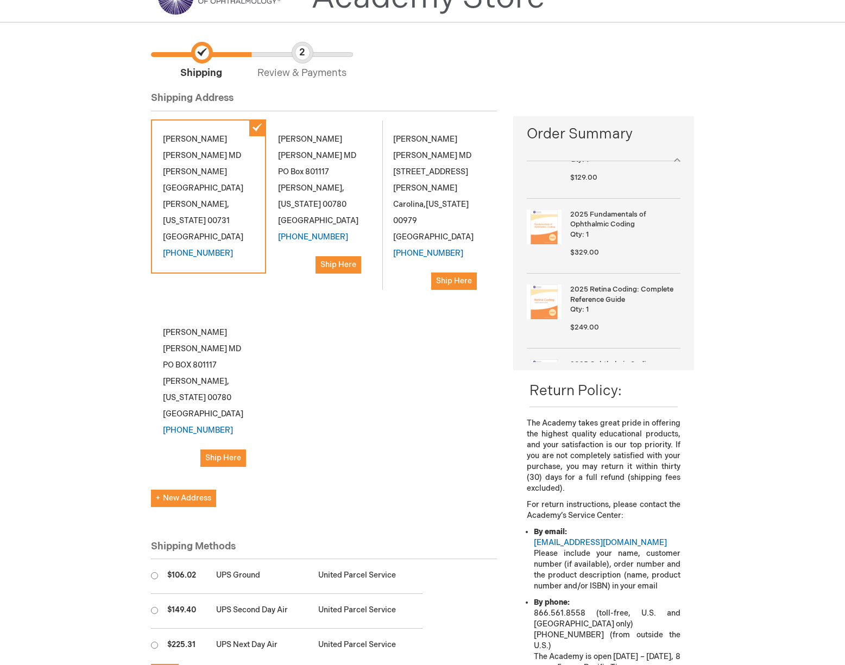
scroll to position [54, 0]
